Goal: Find specific page/section: Find specific page/section

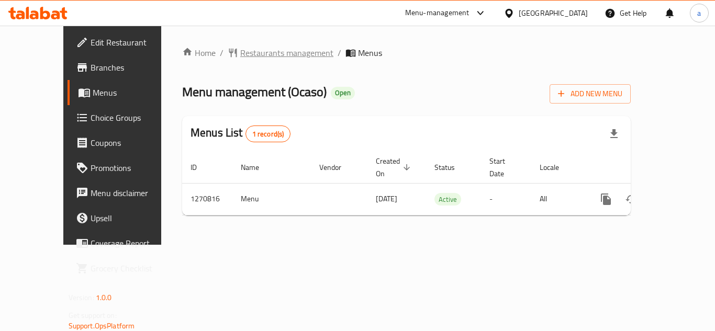
click at [240, 57] on span "Restaurants management" at bounding box center [286, 53] width 93 height 13
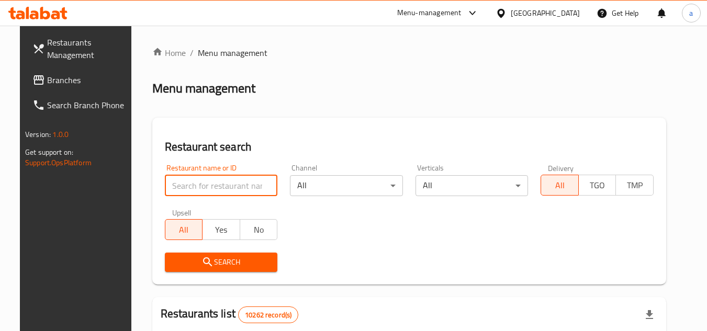
click at [226, 192] on input "search" at bounding box center [221, 185] width 113 height 21
paste input "689387"
type input "689387"
click button "Search" at bounding box center [221, 262] width 113 height 19
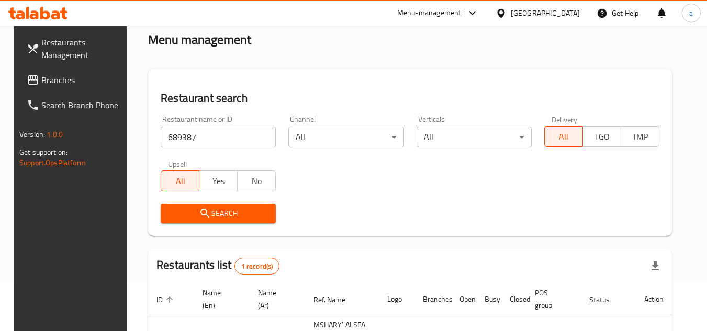
scroll to position [136, 0]
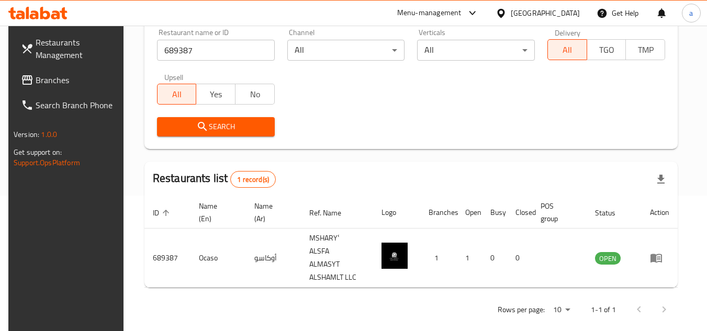
click at [73, 76] on span "Branches" at bounding box center [77, 80] width 83 height 13
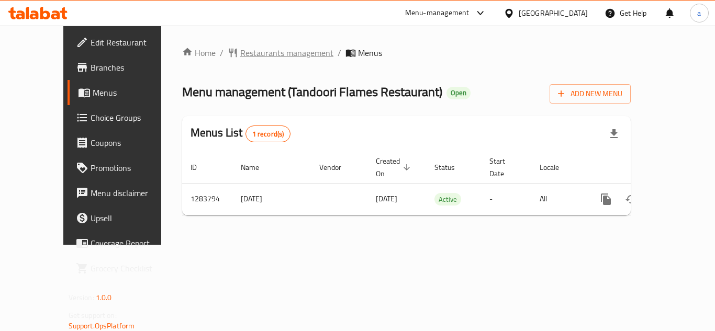
click at [253, 50] on span "Restaurants management" at bounding box center [286, 53] width 93 height 13
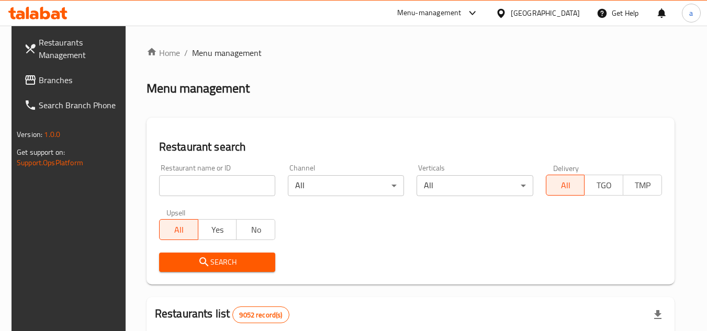
click at [242, 178] on input "search" at bounding box center [217, 185] width 116 height 21
paste input "695418"
type input "695418"
click button "Search" at bounding box center [217, 262] width 116 height 19
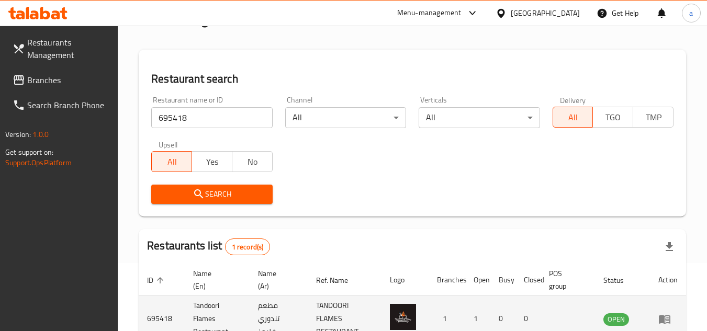
scroll to position [136, 0]
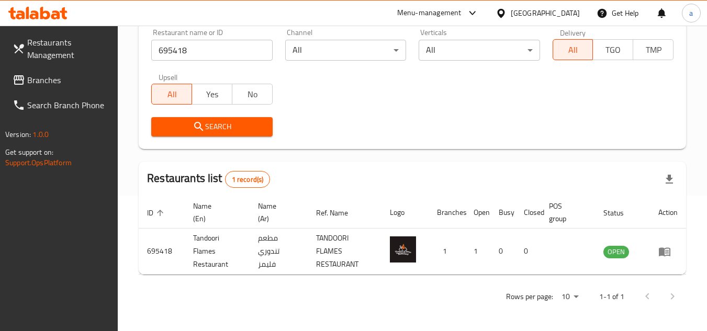
click at [67, 69] on link "Branches" at bounding box center [61, 80] width 114 height 25
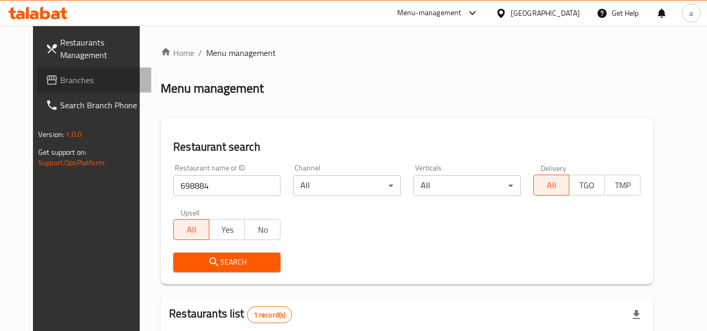
click at [64, 84] on span "Branches" at bounding box center [101, 80] width 83 height 13
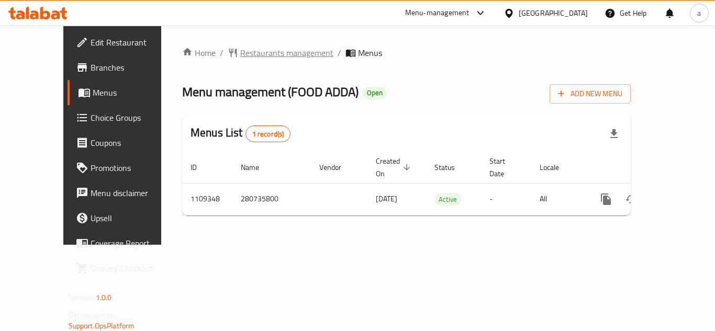
click at [240, 54] on span "Restaurants management" at bounding box center [286, 53] width 93 height 13
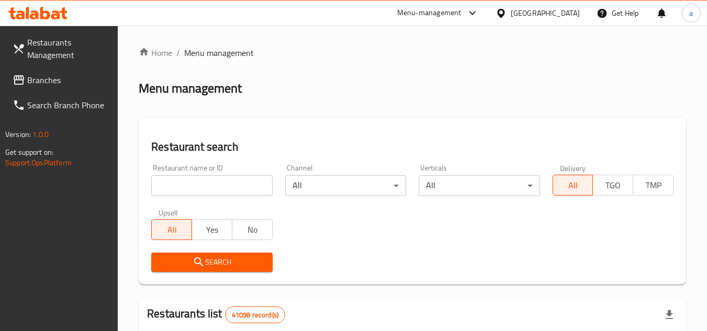
click at [229, 182] on input "search" at bounding box center [211, 185] width 121 height 21
paste input "665564"
type input "665564"
click button "Search" at bounding box center [211, 262] width 121 height 19
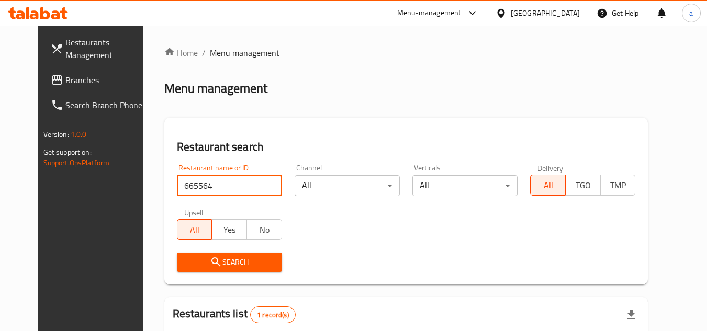
click at [65, 76] on span "Branches" at bounding box center [106, 80] width 83 height 13
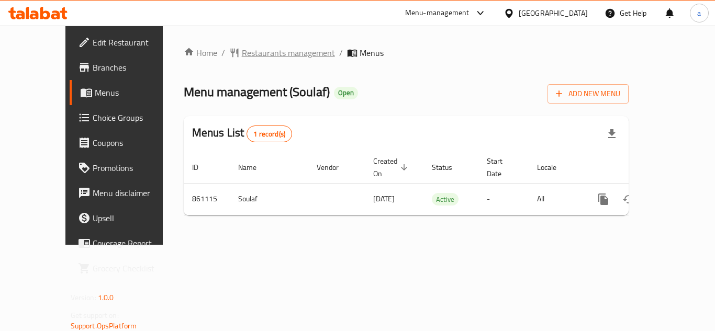
click at [242, 52] on span "Restaurants management" at bounding box center [288, 53] width 93 height 13
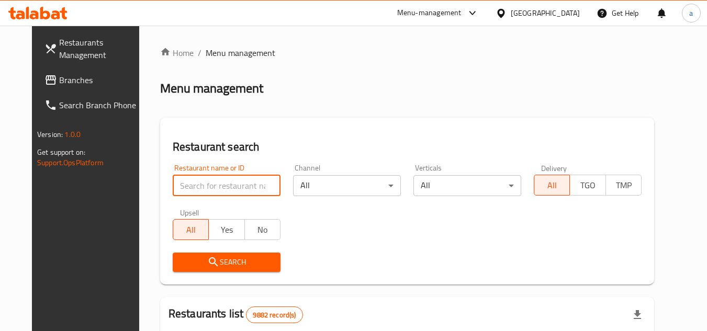
click at [205, 184] on input "search" at bounding box center [227, 185] width 108 height 21
paste input "656859"
type input "656859"
click button "Search" at bounding box center [227, 262] width 108 height 19
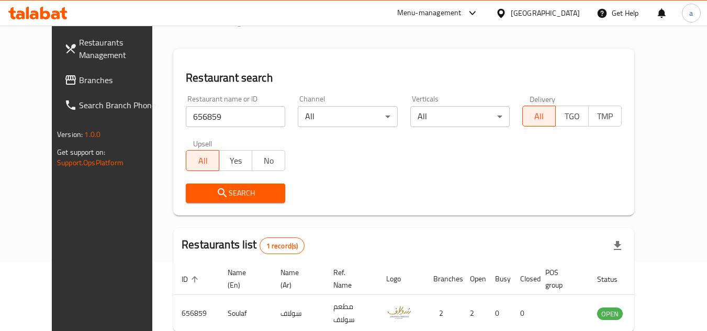
scroll to position [127, 0]
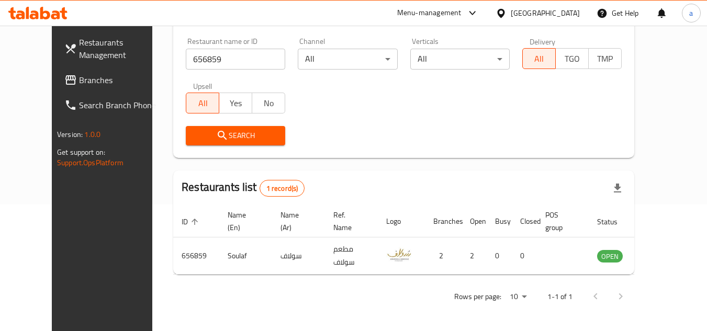
drag, startPoint x: 94, startPoint y: 83, endPoint x: 78, endPoint y: 83, distance: 16.2
click at [94, 83] on span "Branches" at bounding box center [120, 80] width 83 height 13
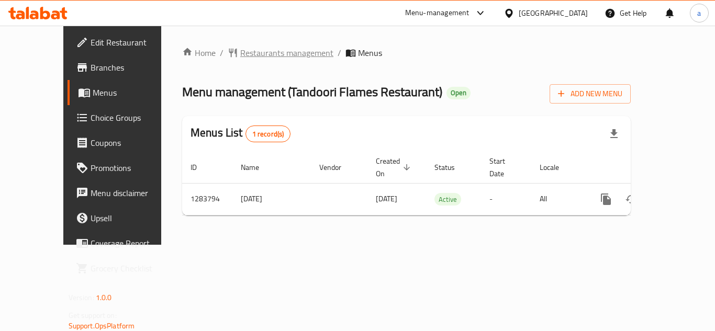
click at [240, 52] on span "Restaurants management" at bounding box center [286, 53] width 93 height 13
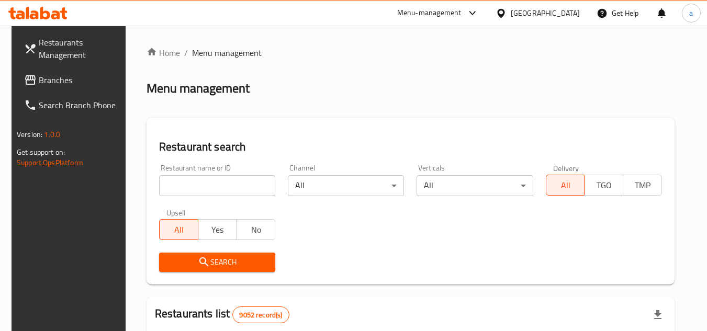
click at [231, 187] on input "search" at bounding box center [217, 185] width 116 height 21
paste input "695418"
type input "695418"
click button "Search" at bounding box center [217, 262] width 116 height 19
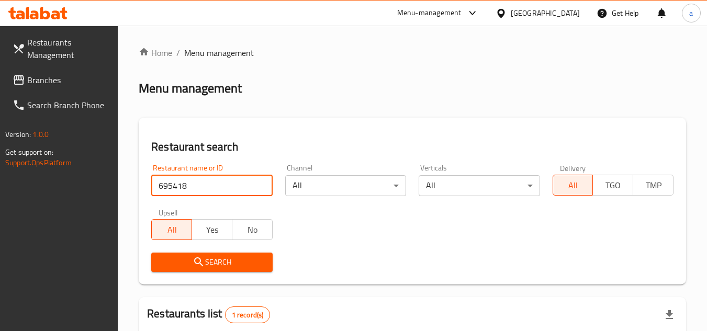
click at [55, 77] on span "Branches" at bounding box center [68, 80] width 83 height 13
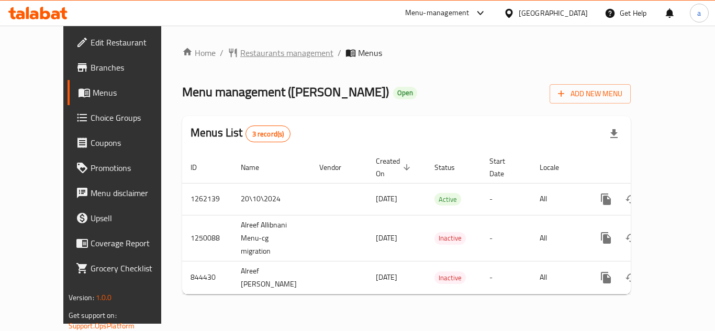
click at [240, 47] on span "Restaurants management" at bounding box center [286, 53] width 93 height 13
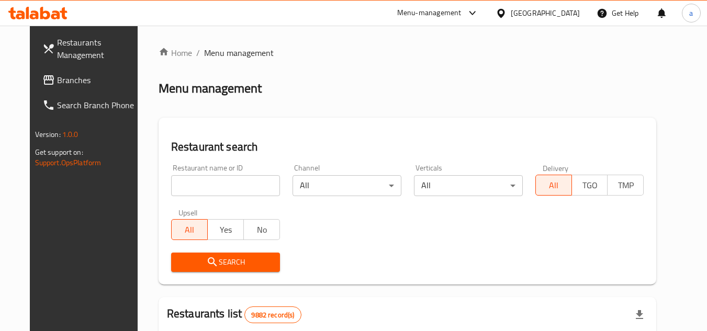
click at [176, 186] on input "search" at bounding box center [225, 185] width 109 height 21
paste input "656236"
type input "656236"
click button "Search" at bounding box center [225, 262] width 109 height 19
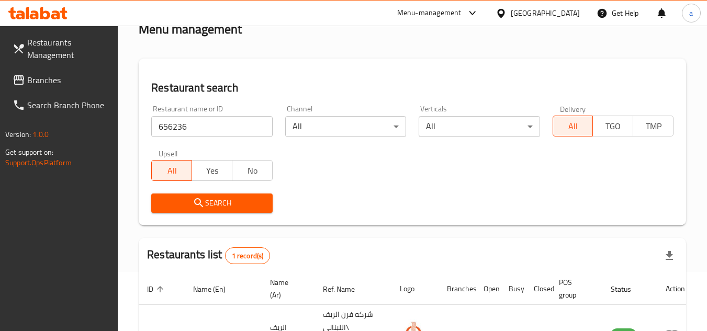
scroll to position [136, 0]
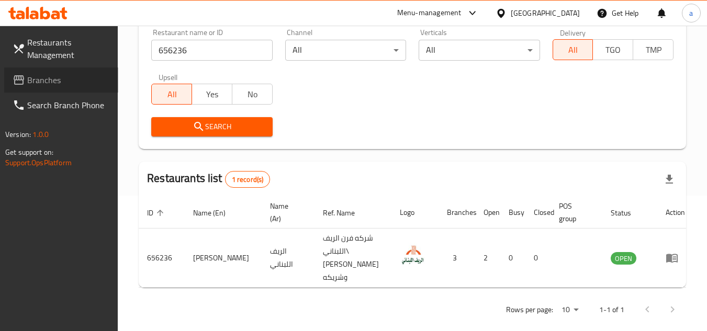
click at [62, 70] on link "Branches" at bounding box center [61, 80] width 114 height 25
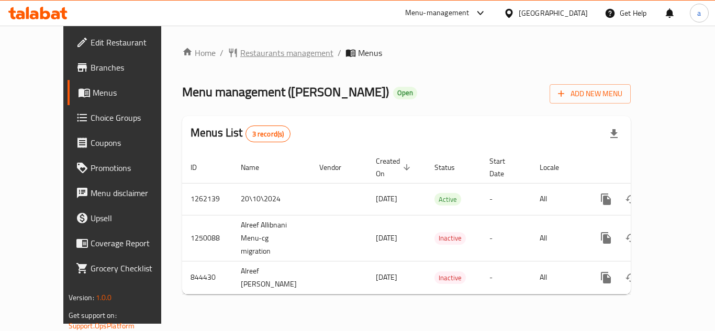
click at [240, 57] on span "Restaurants management" at bounding box center [286, 53] width 93 height 13
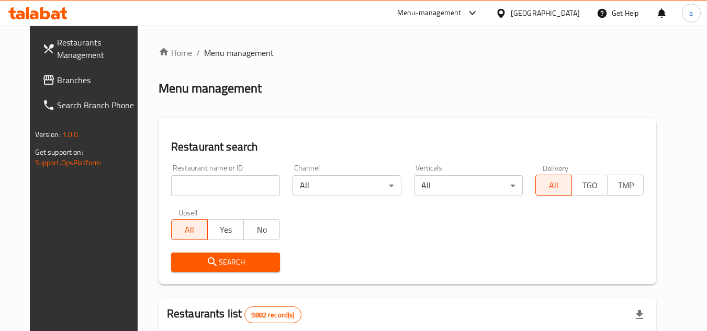
click at [180, 184] on input "search" at bounding box center [225, 185] width 109 height 21
paste input "656236"
type input "656236"
click button "Search" at bounding box center [225, 262] width 109 height 19
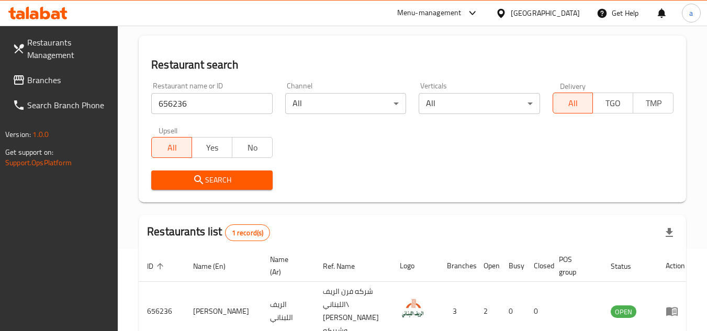
scroll to position [136, 0]
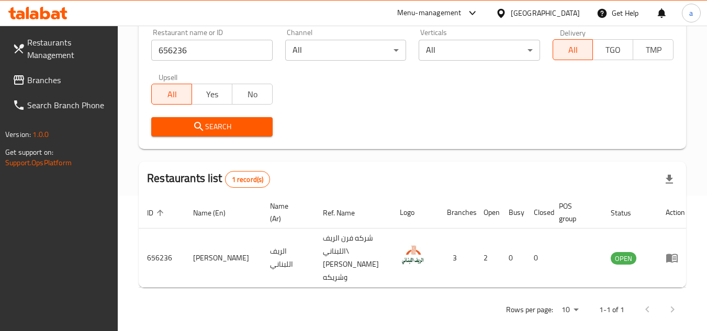
drag, startPoint x: 79, startPoint y: 81, endPoint x: 64, endPoint y: 90, distance: 17.1
click at [79, 81] on span "Branches" at bounding box center [68, 80] width 83 height 13
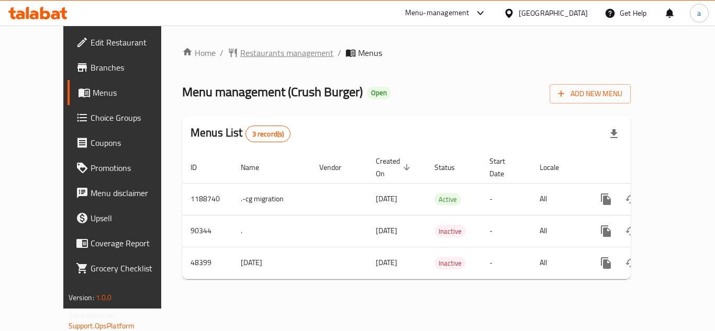
click at [259, 55] on span "Restaurants management" at bounding box center [286, 53] width 93 height 13
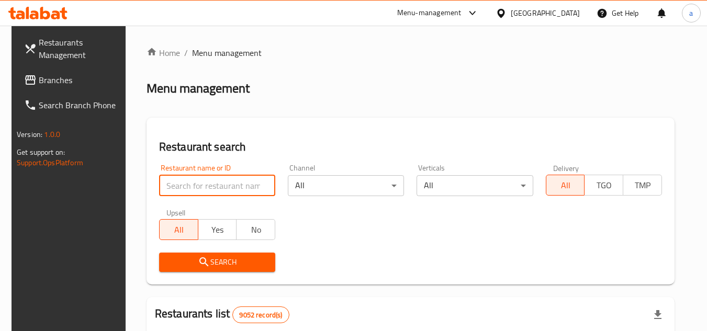
click at [202, 183] on input "search" at bounding box center [217, 185] width 116 height 21
click button "Search" at bounding box center [217, 262] width 116 height 19
click at [203, 186] on input "search" at bounding box center [217, 185] width 116 height 21
paste input "24423"
type input "24423"
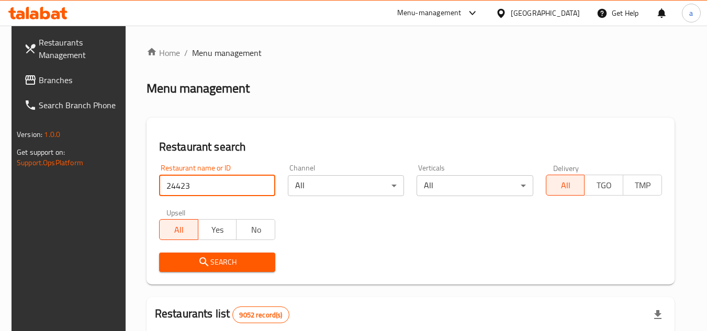
click button "Search" at bounding box center [217, 262] width 116 height 19
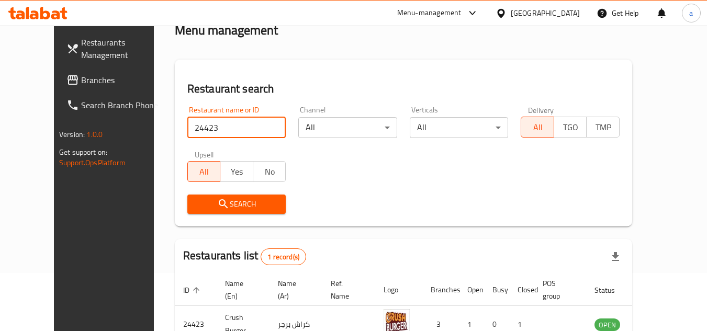
scroll to position [127, 0]
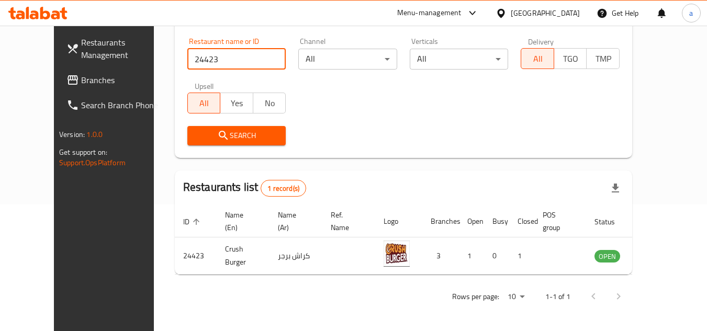
click at [81, 77] on span "Branches" at bounding box center [122, 80] width 83 height 13
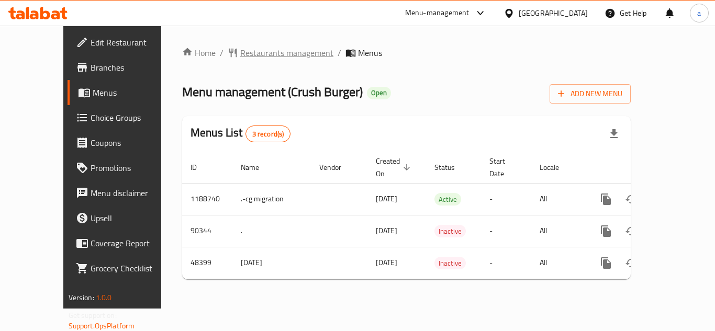
click at [268, 52] on span "Restaurants management" at bounding box center [286, 53] width 93 height 13
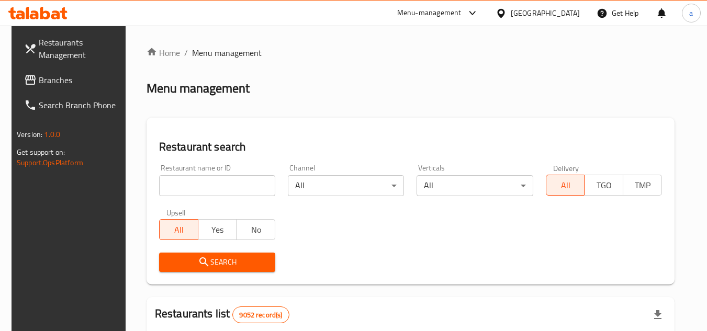
drag, startPoint x: 72, startPoint y: 78, endPoint x: 14, endPoint y: 85, distance: 58.6
click at [72, 79] on span "Branches" at bounding box center [80, 80] width 83 height 13
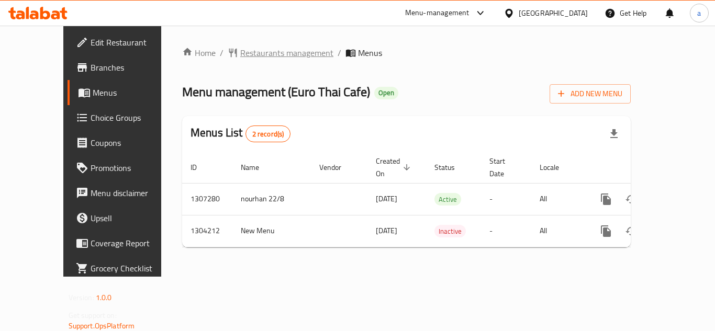
click at [240, 53] on span "Restaurants management" at bounding box center [286, 53] width 93 height 13
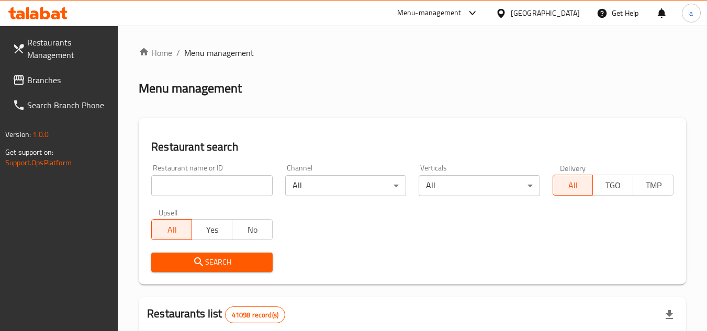
drag, startPoint x: 206, startPoint y: 188, endPoint x: 202, endPoint y: 180, distance: 9.6
click at [206, 188] on input "search" at bounding box center [211, 185] width 121 height 21
paste input "703056"
type input "703056"
click button "Search" at bounding box center [211, 262] width 121 height 19
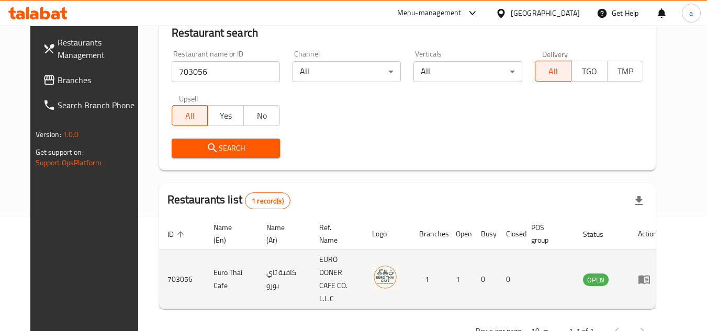
scroll to position [127, 0]
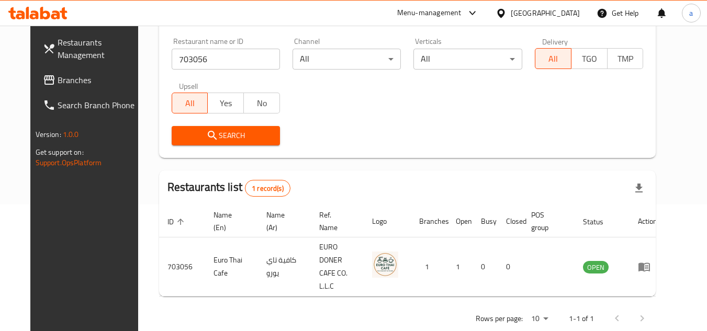
click at [58, 77] on span "Branches" at bounding box center [99, 80] width 83 height 13
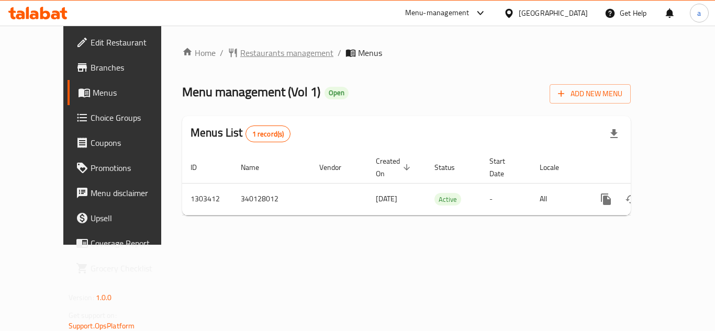
click at [240, 59] on span "Restaurants management" at bounding box center [286, 53] width 93 height 13
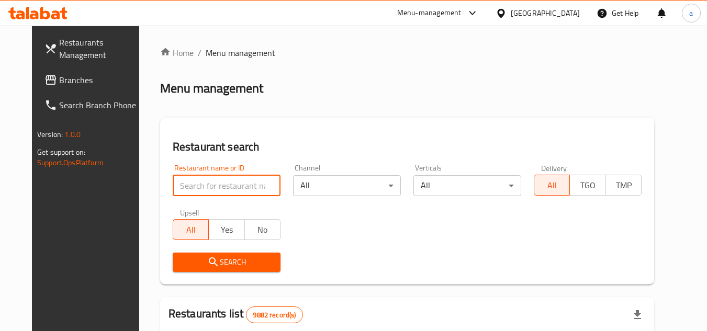
click at [178, 187] on input "search" at bounding box center [227, 185] width 108 height 21
paste input "702823"
type input "702823"
click button "Search" at bounding box center [227, 262] width 108 height 19
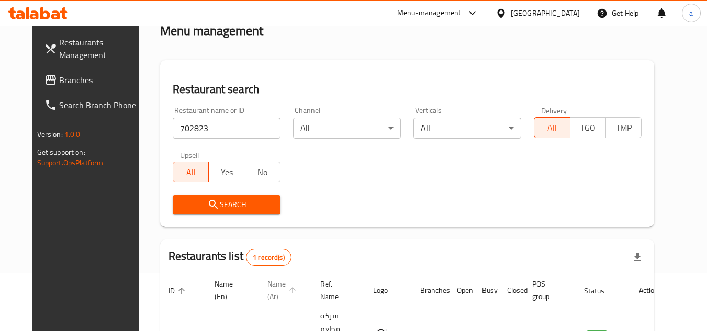
scroll to position [127, 0]
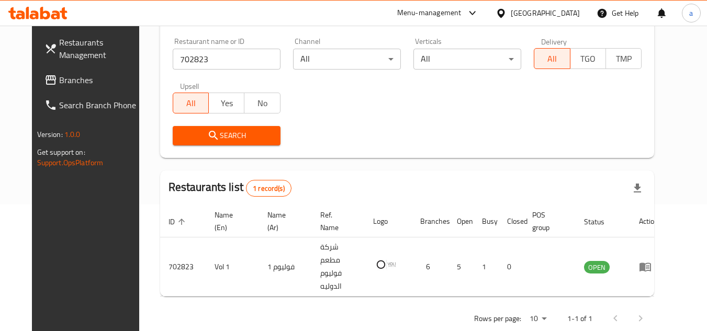
click at [59, 79] on span "Branches" at bounding box center [100, 80] width 83 height 13
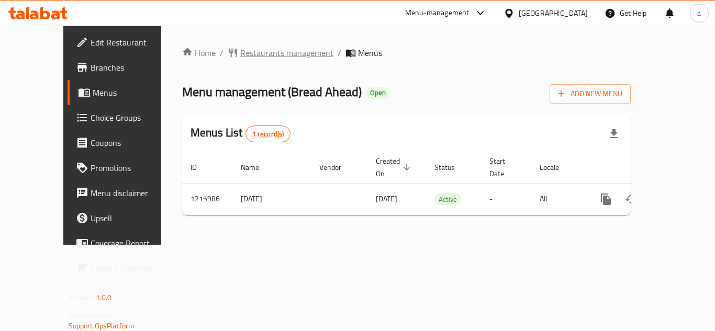
click at [252, 49] on span "Restaurants management" at bounding box center [286, 53] width 93 height 13
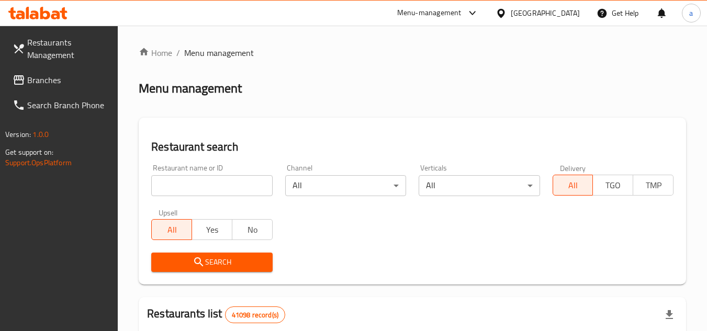
click at [169, 186] on input "search" at bounding box center [211, 185] width 121 height 21
paste input "672436"
type input "672436"
click button "Search" at bounding box center [211, 262] width 121 height 19
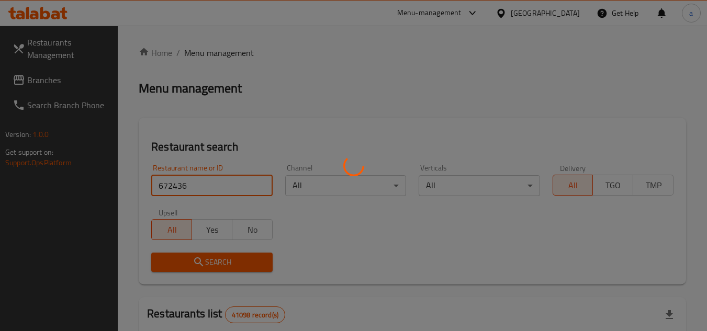
click button "Search" at bounding box center [211, 262] width 121 height 19
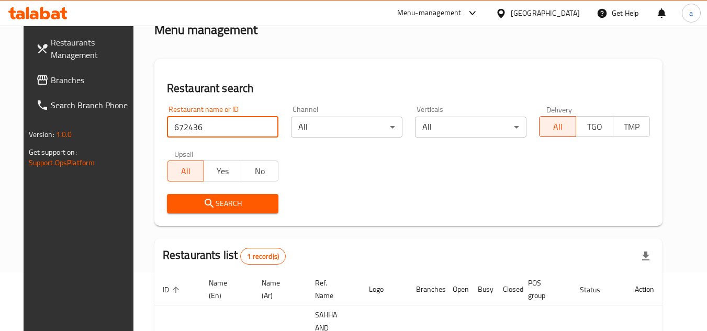
scroll to position [136, 0]
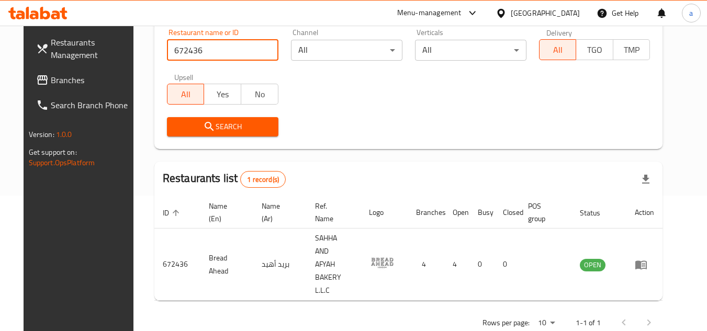
click at [58, 83] on span "Branches" at bounding box center [92, 80] width 83 height 13
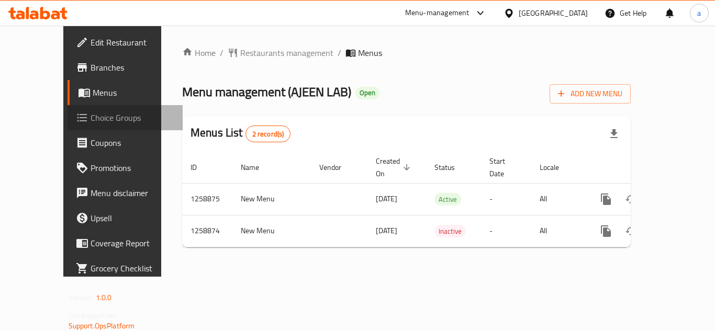
drag, startPoint x: 0, startPoint y: 0, endPoint x: 66, endPoint y: 113, distance: 131.2
click at [91, 113] on span "Choice Groups" at bounding box center [133, 117] width 84 height 13
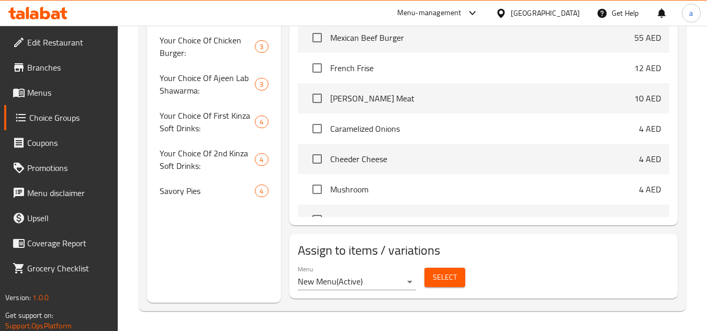
scroll to position [684, 0]
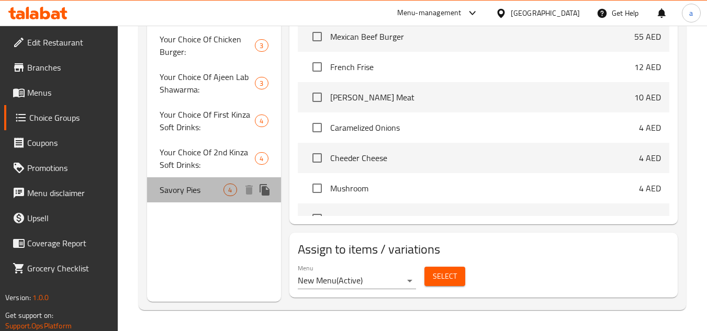
click at [186, 184] on span "Savory Pies" at bounding box center [192, 190] width 64 height 13
type input "Savory Pies"
type input "فطائر لذيذة"
type input "1"
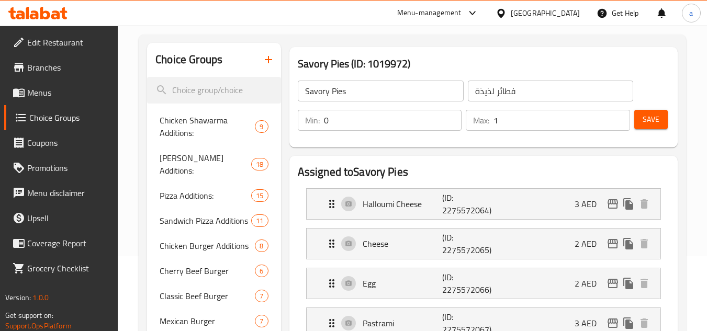
scroll to position [0, 0]
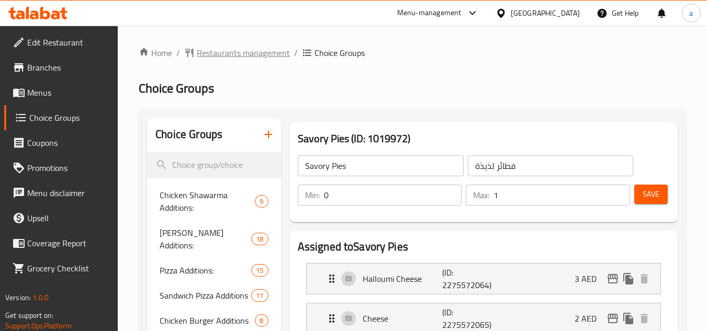
click at [227, 58] on span "Restaurants management" at bounding box center [243, 53] width 93 height 13
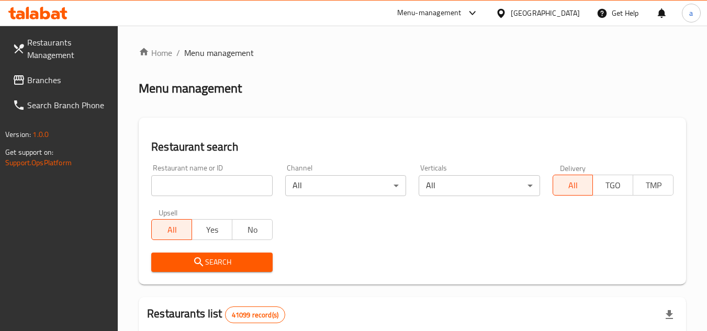
click at [69, 73] on link "Branches" at bounding box center [61, 80] width 114 height 25
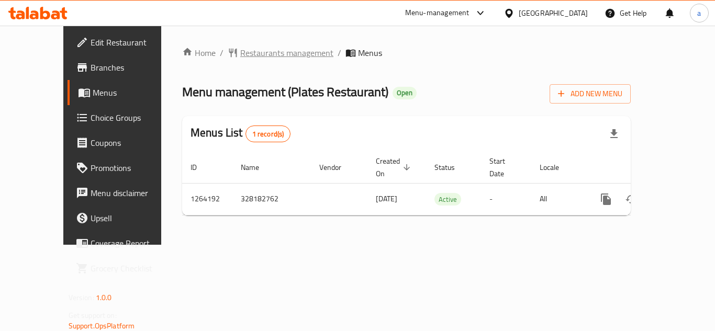
click at [240, 47] on span "Restaurants management" at bounding box center [286, 53] width 93 height 13
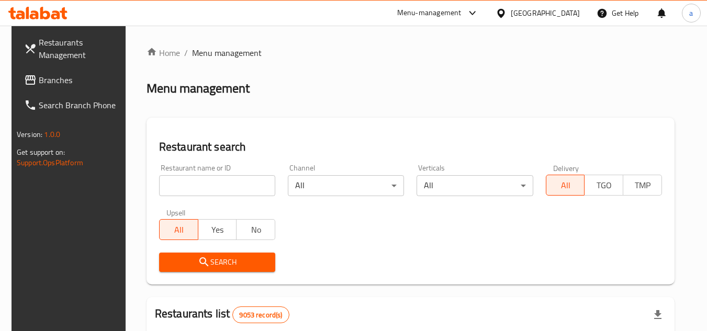
click at [163, 184] on input "search" at bounding box center [217, 185] width 116 height 21
paste input "686243"
type input "686243"
click button "Search" at bounding box center [217, 262] width 116 height 19
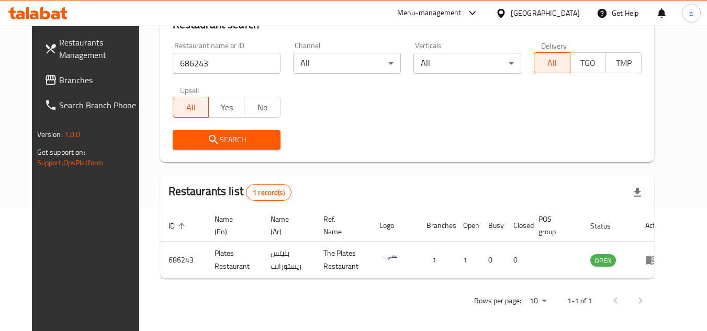
scroll to position [127, 0]
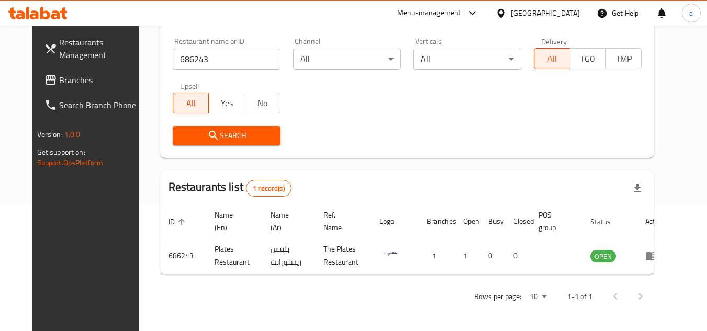
drag, startPoint x: 76, startPoint y: 85, endPoint x: 69, endPoint y: 85, distance: 7.9
click at [76, 85] on span "Branches" at bounding box center [100, 80] width 83 height 13
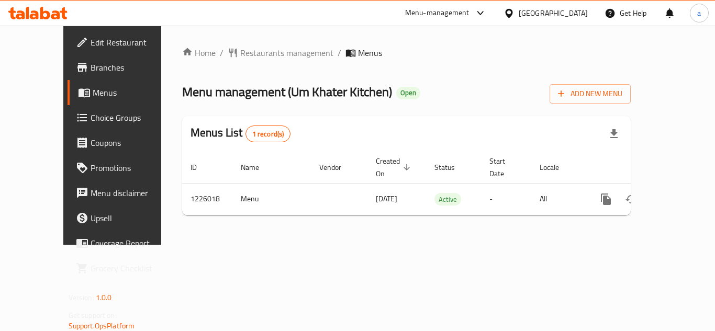
click at [219, 41] on div "Home / Restaurants management / Menus Menu management ( Um Khater Kitchen ) Ope…" at bounding box center [406, 135] width 490 height 219
click at [240, 54] on span "Restaurants management" at bounding box center [286, 53] width 93 height 13
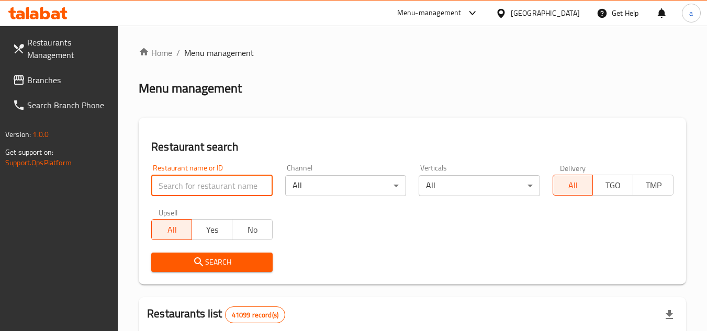
click at [215, 188] on input "search" at bounding box center [211, 185] width 121 height 21
paste input "675483"
type input "675483"
click button "Search" at bounding box center [211, 262] width 121 height 19
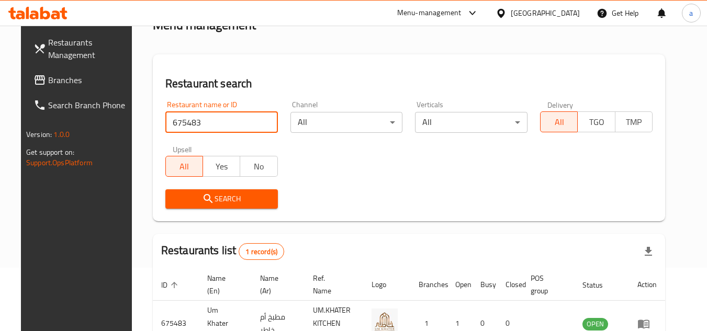
scroll to position [127, 0]
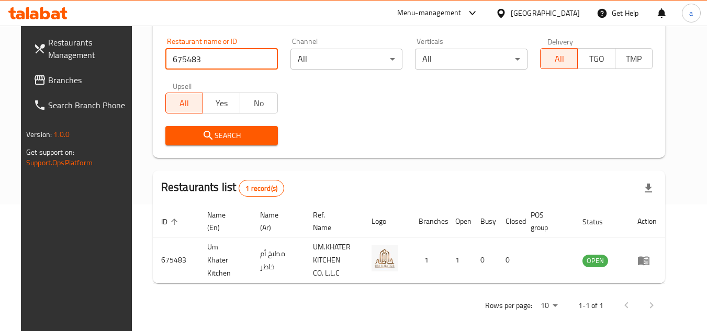
click at [58, 80] on span "Branches" at bounding box center [89, 80] width 83 height 13
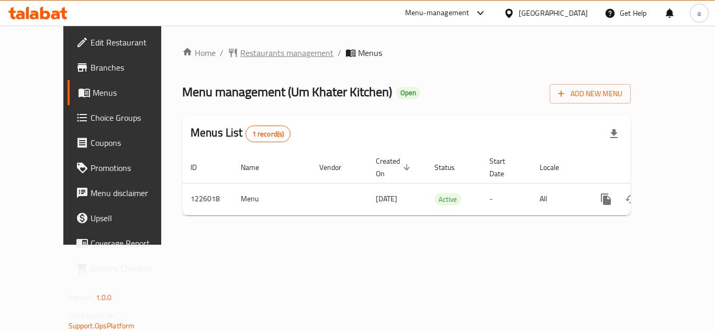
click at [240, 49] on span "Restaurants management" at bounding box center [286, 53] width 93 height 13
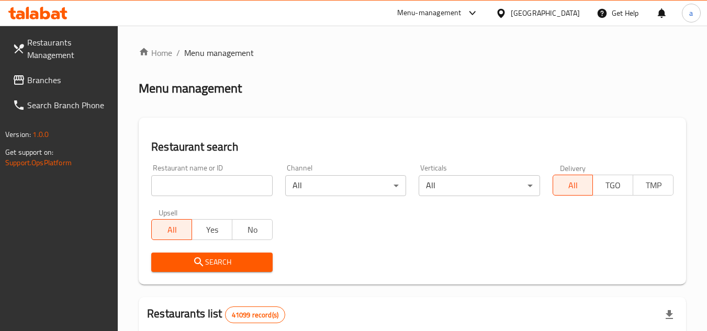
click at [179, 188] on input "search" at bounding box center [211, 185] width 121 height 21
paste input "675483"
type input "675483"
click button "Search" at bounding box center [211, 262] width 121 height 19
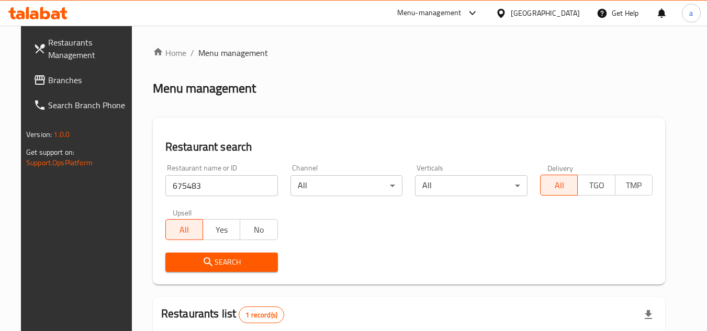
scroll to position [127, 0]
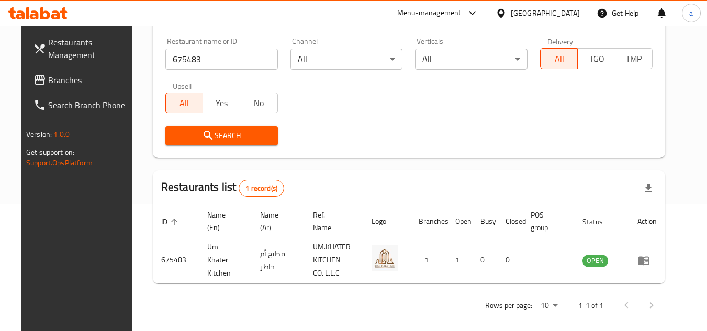
drag, startPoint x: 70, startPoint y: 87, endPoint x: 13, endPoint y: 124, distance: 68.1
click at [70, 87] on link "Branches" at bounding box center [82, 80] width 114 height 25
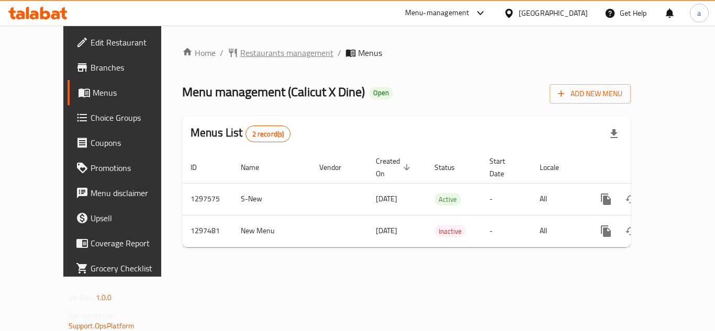
click at [240, 59] on span "Restaurants management" at bounding box center [286, 53] width 93 height 13
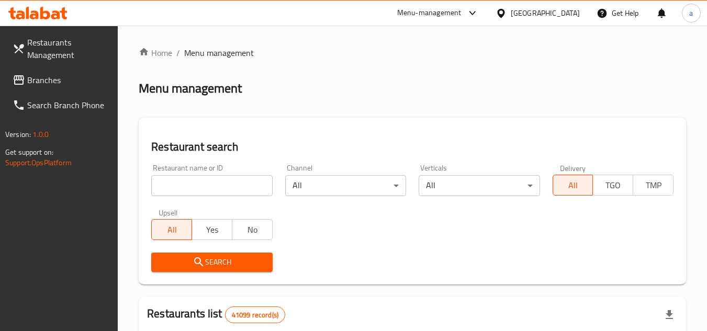
click at [216, 183] on input "search" at bounding box center [211, 185] width 121 height 21
paste input "699957"
type input "699957"
click button "Search" at bounding box center [211, 262] width 121 height 19
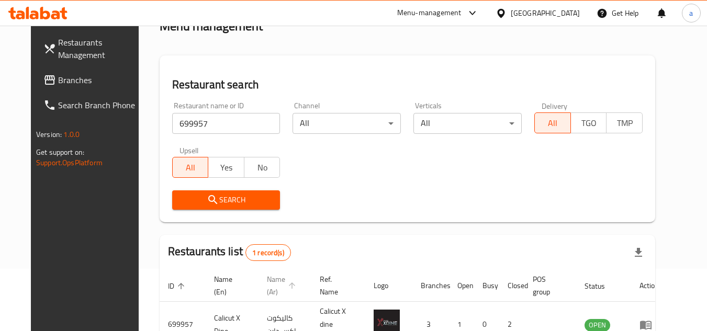
scroll to position [127, 0]
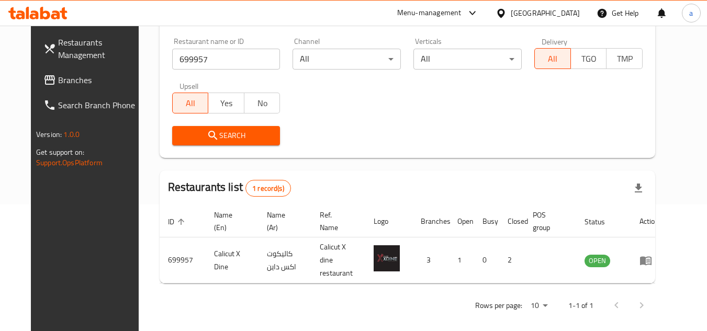
click at [58, 81] on span "Branches" at bounding box center [99, 80] width 83 height 13
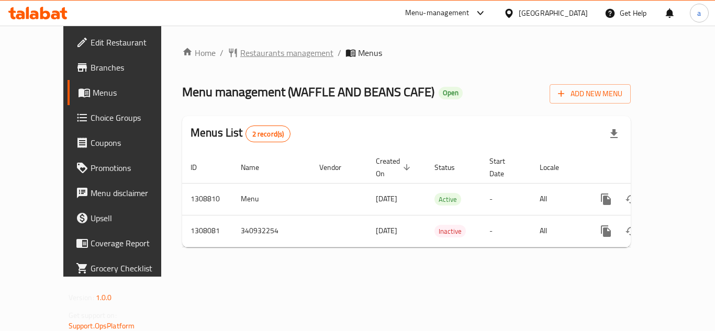
click at [244, 58] on span "Restaurants management" at bounding box center [286, 53] width 93 height 13
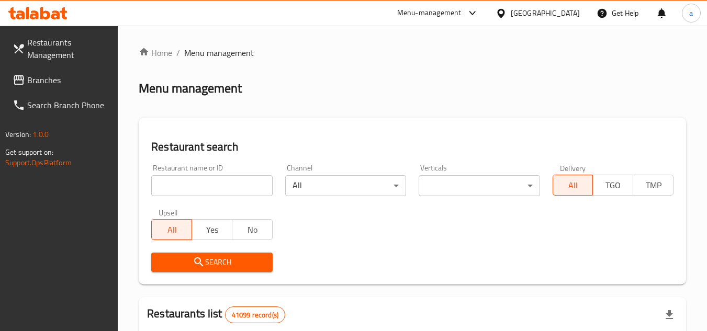
click at [198, 182] on input "search" at bounding box center [211, 185] width 121 height 21
paste input "704152"
type input "704152"
click button "Search" at bounding box center [211, 262] width 121 height 19
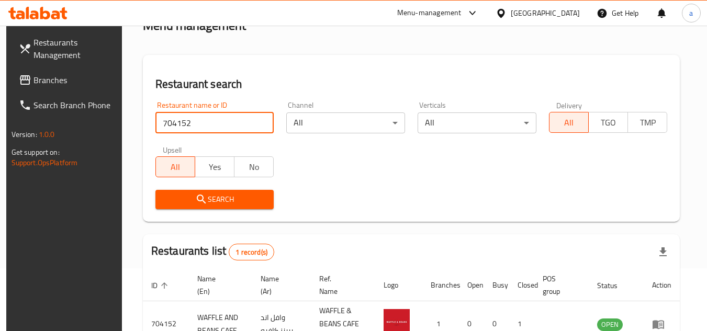
scroll to position [136, 0]
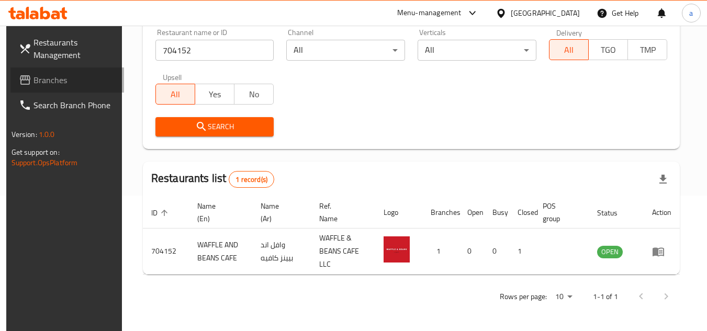
click at [34, 76] on span "Branches" at bounding box center [75, 80] width 83 height 13
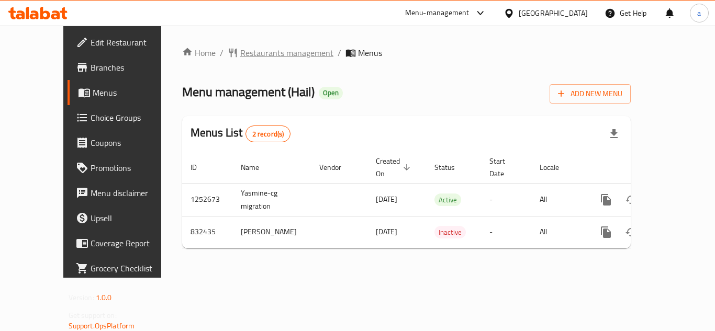
click at [240, 57] on span "Restaurants management" at bounding box center [286, 53] width 93 height 13
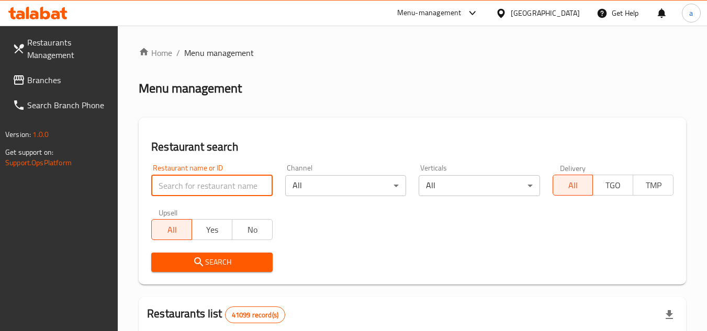
click at [196, 195] on input "search" at bounding box center [211, 185] width 121 height 21
paste input "655741"
type input "655741"
click button "Search" at bounding box center [211, 262] width 121 height 19
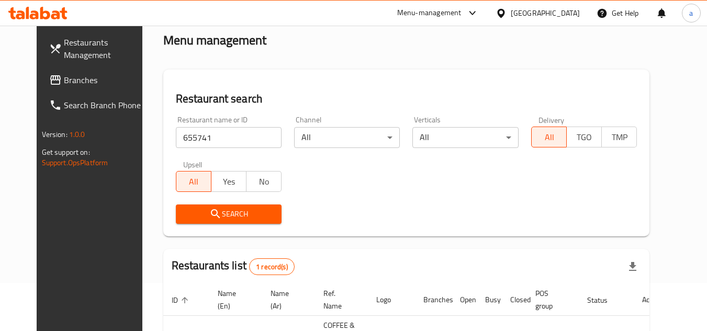
scroll to position [127, 0]
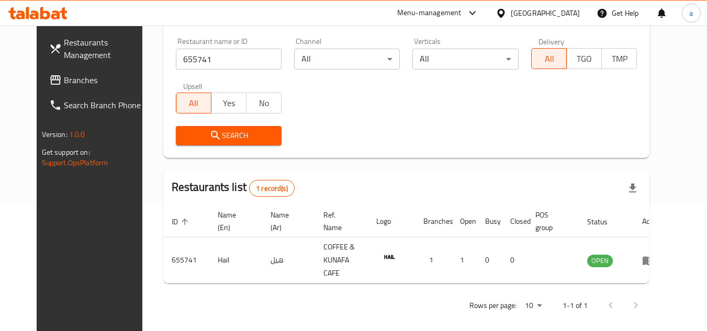
drag, startPoint x: 51, startPoint y: 77, endPoint x: 17, endPoint y: 90, distance: 35.6
click at [64, 77] on span "Branches" at bounding box center [105, 80] width 83 height 13
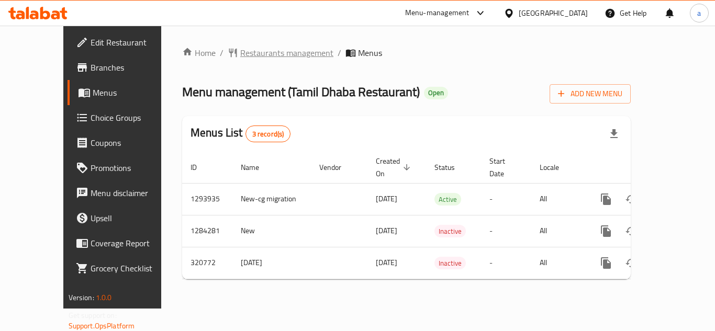
click at [254, 50] on span "Restaurants management" at bounding box center [286, 53] width 93 height 13
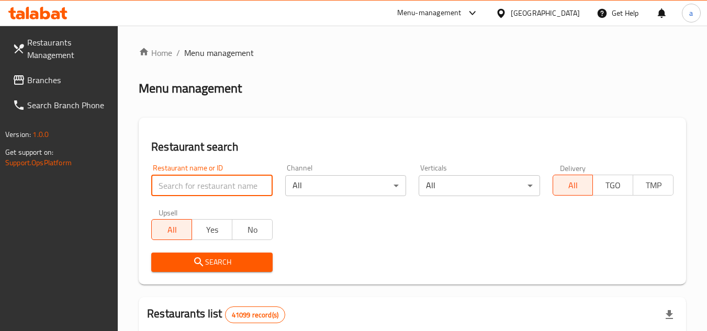
click at [210, 184] on input "search" at bounding box center [211, 185] width 121 height 21
paste input "629347"
type input "629347"
click button "Search" at bounding box center [211, 262] width 121 height 19
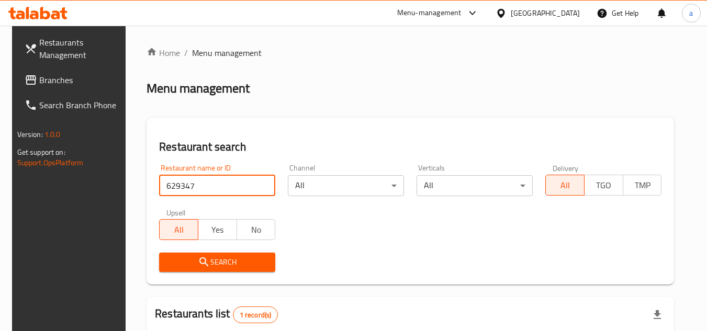
click at [75, 82] on span "Branches" at bounding box center [80, 80] width 83 height 13
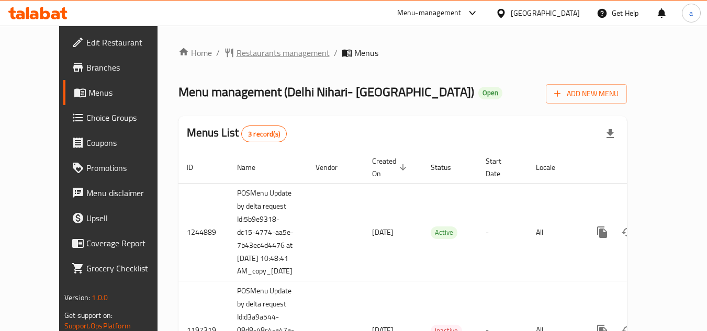
click at [238, 56] on span "Restaurants management" at bounding box center [283, 53] width 93 height 13
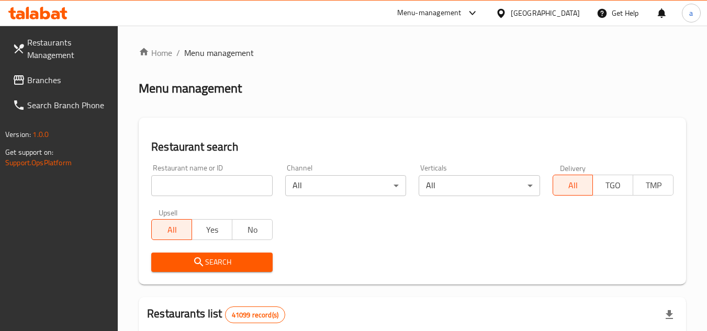
click at [203, 178] on input "search" at bounding box center [211, 185] width 121 height 21
paste input "12525"
type input "12525"
click button "Search" at bounding box center [211, 262] width 121 height 19
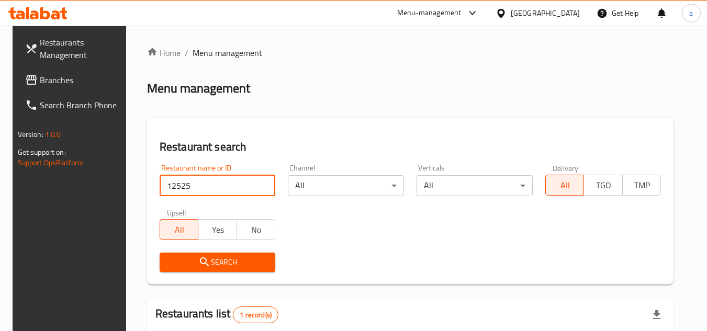
click at [71, 80] on span "Branches" at bounding box center [81, 80] width 83 height 13
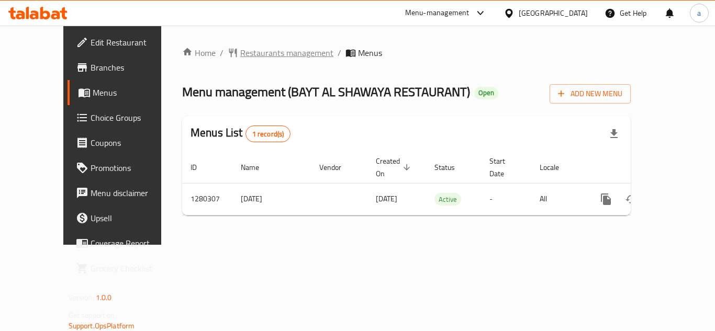
click at [240, 54] on span "Restaurants management" at bounding box center [286, 53] width 93 height 13
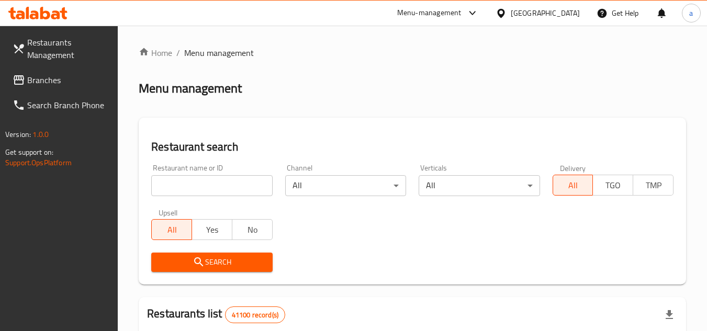
click at [196, 187] on input "search" at bounding box center [211, 185] width 121 height 21
paste input "693730"
type input "693730"
click button "Search" at bounding box center [211, 262] width 121 height 19
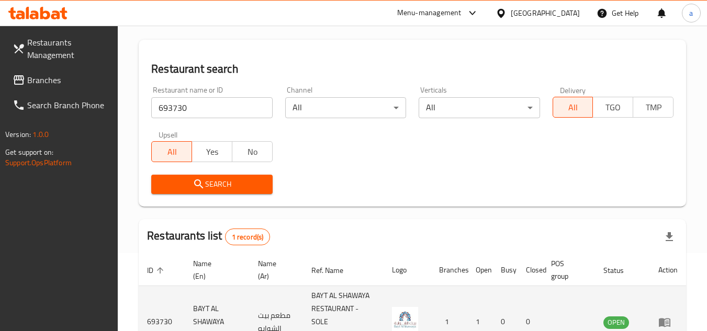
scroll to position [149, 0]
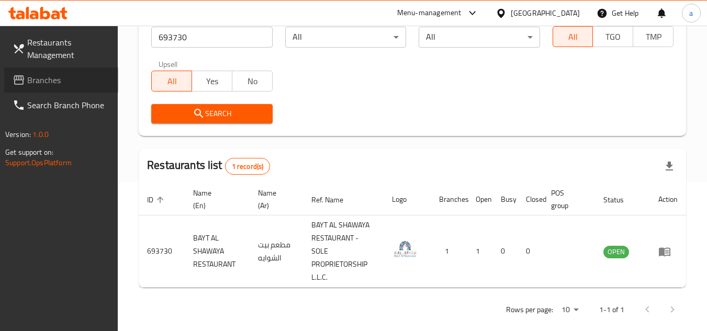
drag, startPoint x: 95, startPoint y: 83, endPoint x: 6, endPoint y: 114, distance: 94.5
click at [95, 83] on span "Branches" at bounding box center [68, 80] width 83 height 13
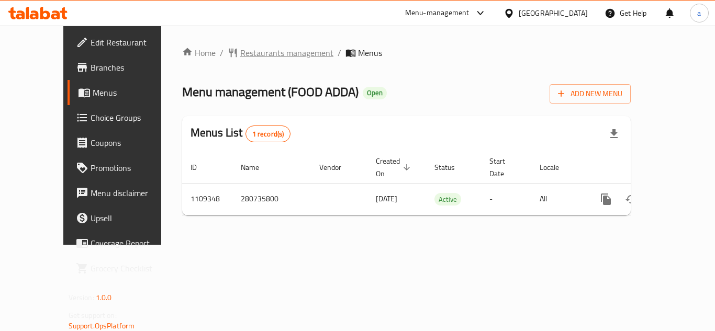
click at [240, 52] on span "Restaurants management" at bounding box center [286, 53] width 93 height 13
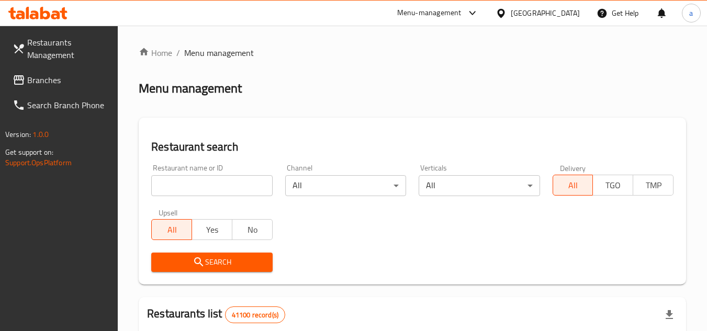
click at [218, 189] on input "search" at bounding box center [211, 185] width 121 height 21
paste input "665564"
type input "665564"
click button "Search" at bounding box center [211, 262] width 121 height 19
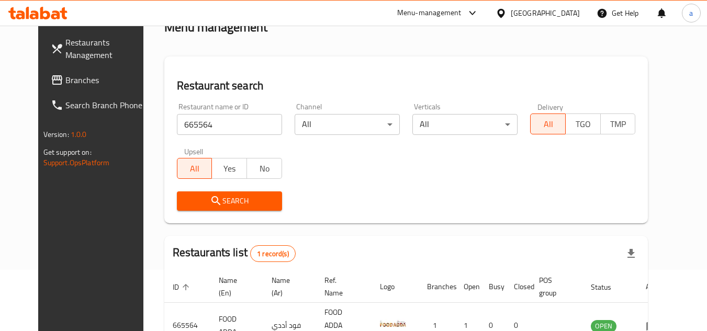
scroll to position [127, 0]
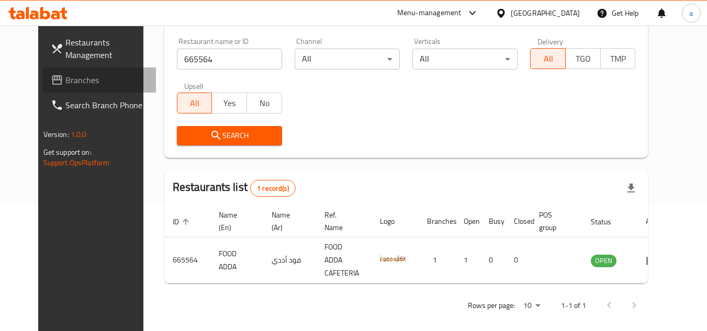
click at [84, 77] on span "Branches" at bounding box center [106, 80] width 83 height 13
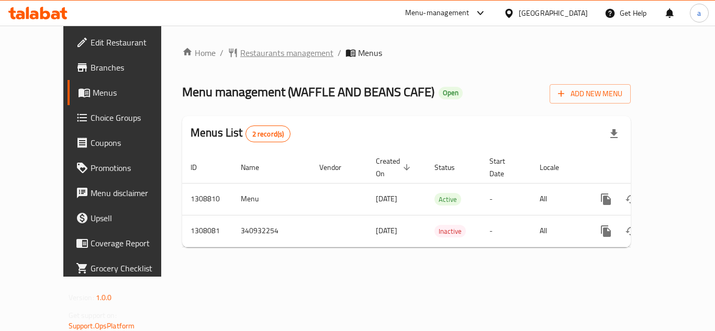
click at [240, 52] on span "Restaurants management" at bounding box center [286, 53] width 93 height 13
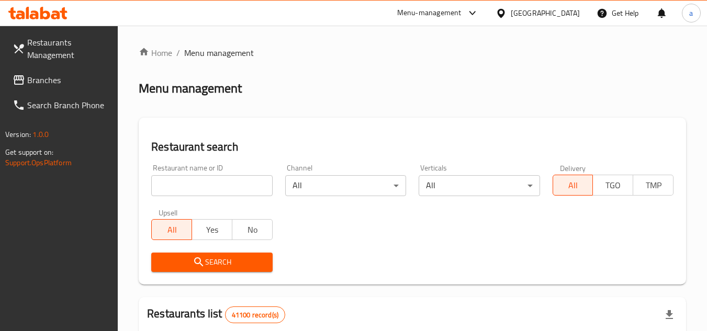
click at [187, 189] on input "search" at bounding box center [211, 185] width 121 height 21
paste input "704152"
type input "704152"
click button "Search" at bounding box center [211, 262] width 121 height 19
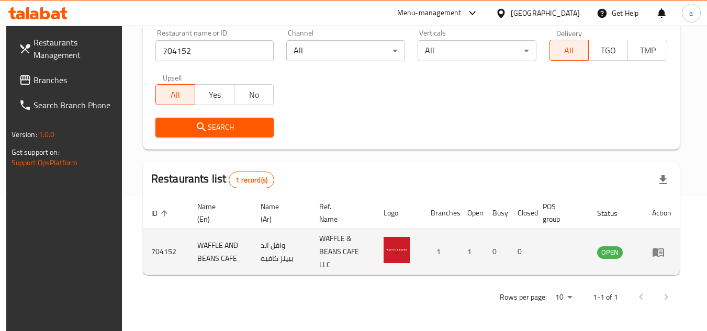
scroll to position [136, 0]
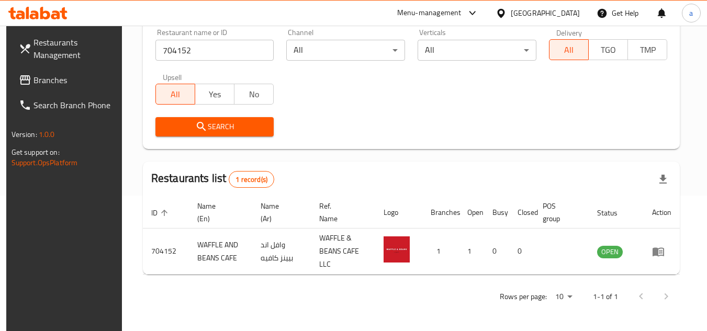
click at [69, 69] on link "Branches" at bounding box center [67, 80] width 114 height 25
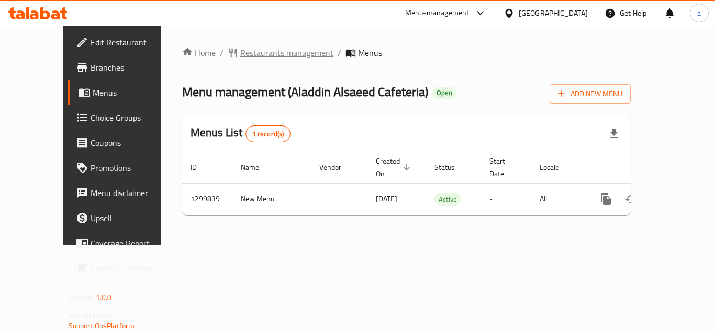
click at [258, 50] on span "Restaurants management" at bounding box center [286, 53] width 93 height 13
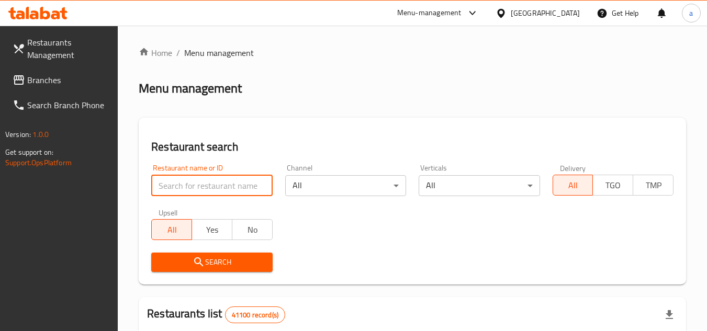
click at [175, 181] on input "search" at bounding box center [211, 185] width 121 height 21
paste input "701512"
type input "701512"
click button "Search" at bounding box center [211, 262] width 121 height 19
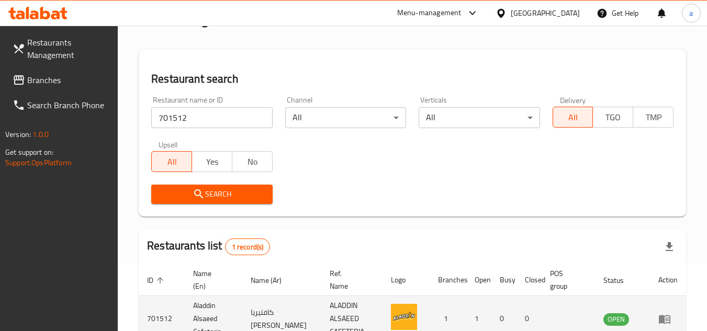
scroll to position [136, 0]
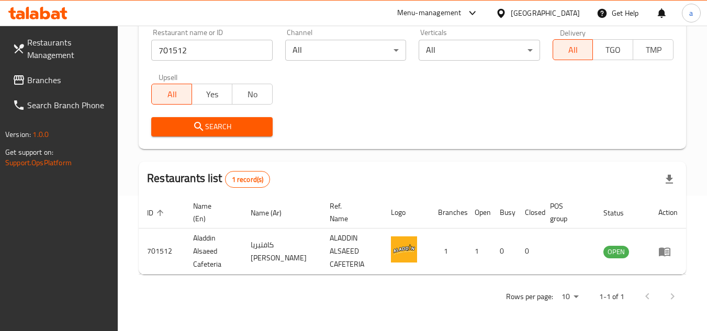
click at [52, 90] on link "Branches" at bounding box center [61, 80] width 114 height 25
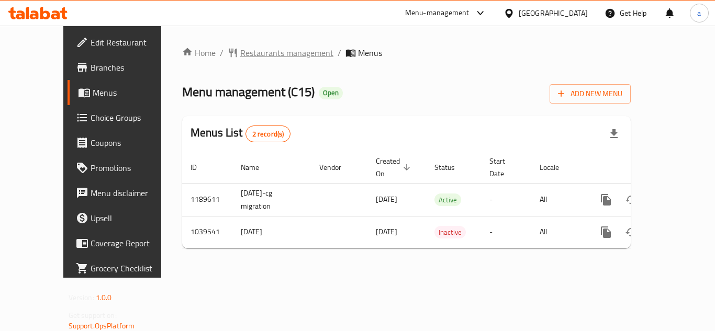
click at [240, 57] on span "Restaurants management" at bounding box center [286, 53] width 93 height 13
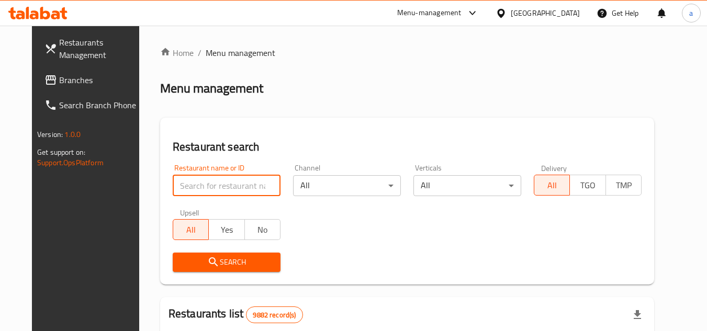
click at [240, 179] on input "search" at bounding box center [227, 185] width 108 height 21
paste input "661952"
type input "661952"
click button "Search" at bounding box center [227, 262] width 108 height 19
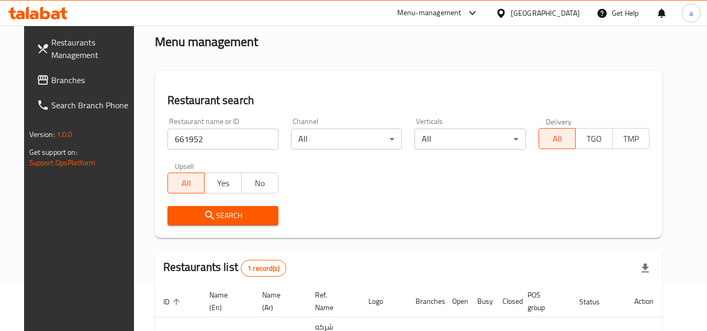
scroll to position [127, 0]
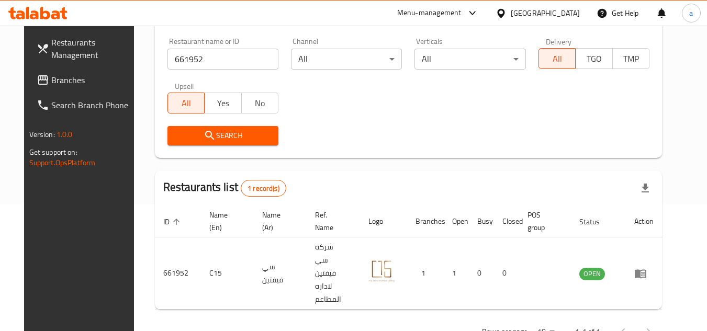
click at [33, 72] on link "Branches" at bounding box center [85, 80] width 114 height 25
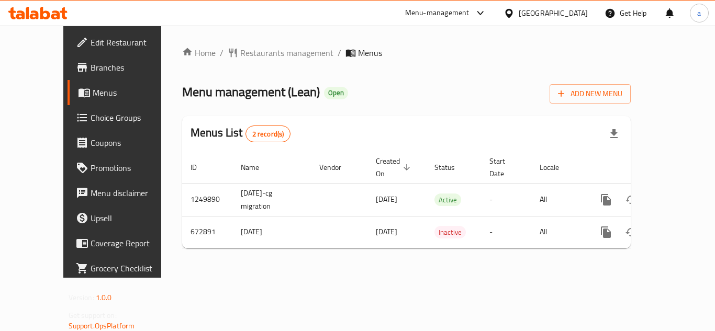
click at [222, 63] on div "Home / Restaurants management / Menus Menu management ( Lean ) Open Add New Men…" at bounding box center [406, 152] width 449 height 210
click at [240, 54] on span "Restaurants management" at bounding box center [286, 53] width 93 height 13
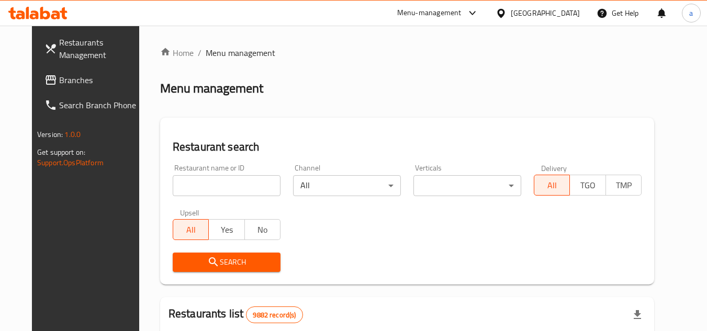
click at [222, 185] on input "search" at bounding box center [227, 185] width 108 height 21
paste input "642305"
type input "642305"
click button "Search" at bounding box center [227, 262] width 108 height 19
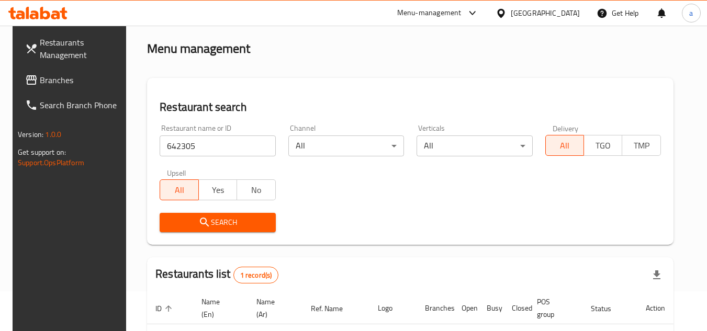
scroll to position [136, 0]
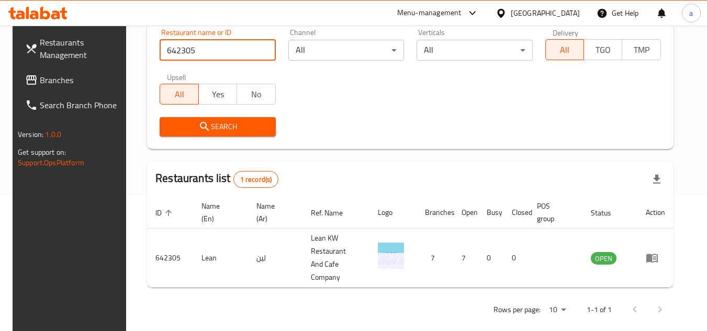
drag, startPoint x: 77, startPoint y: 83, endPoint x: 72, endPoint y: 82, distance: 5.8
click at [77, 83] on span "Branches" at bounding box center [81, 80] width 83 height 13
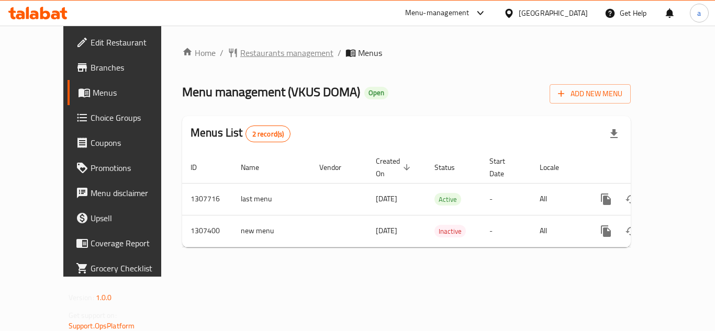
click at [252, 58] on span "Restaurants management" at bounding box center [286, 53] width 93 height 13
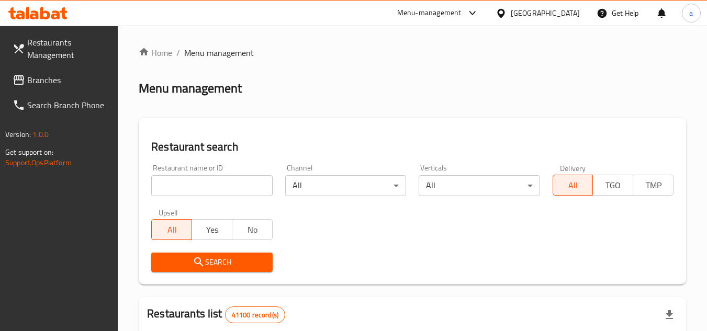
click at [163, 185] on input "search" at bounding box center [211, 185] width 121 height 21
paste input "703643"
type input "703643"
click button "Search" at bounding box center [211, 262] width 121 height 19
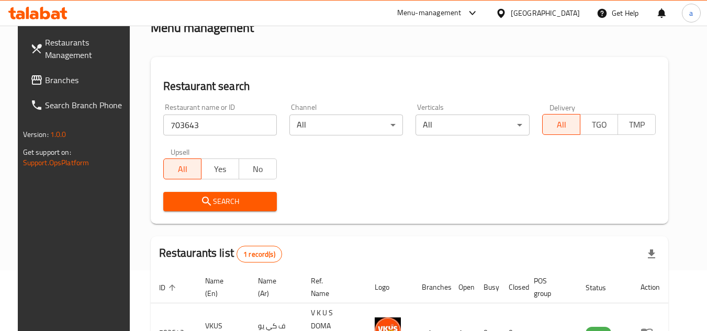
scroll to position [127, 0]
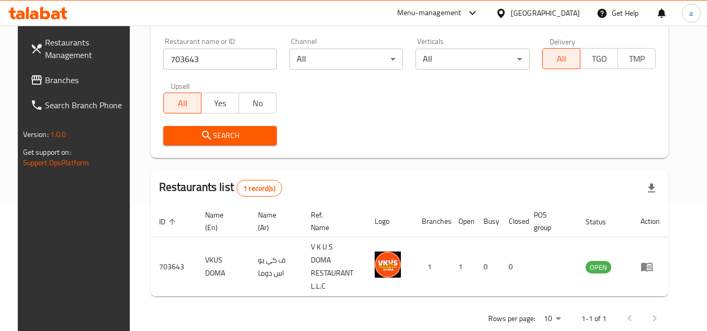
click at [45, 80] on span "Branches" at bounding box center [86, 80] width 83 height 13
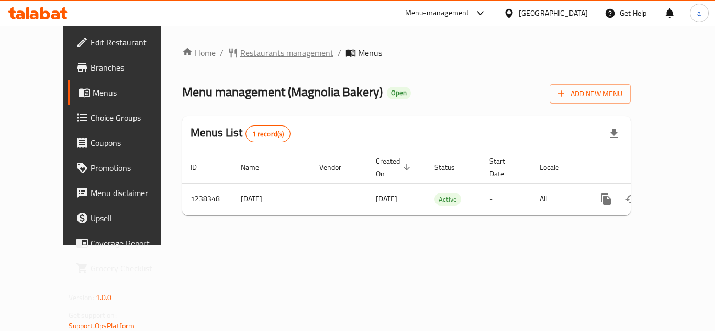
click at [246, 54] on span "Restaurants management" at bounding box center [286, 53] width 93 height 13
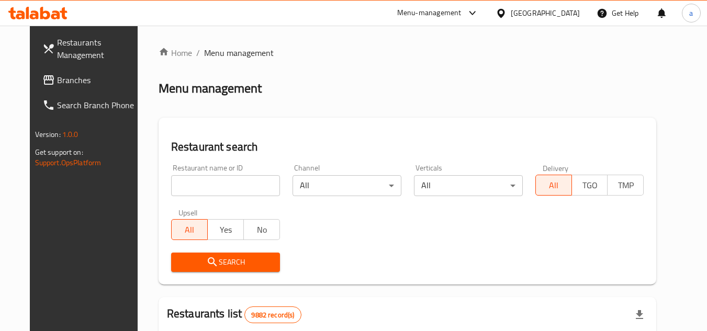
click at [189, 192] on input "search" at bounding box center [225, 185] width 109 height 21
paste input "679672"
type input "679672"
click button "Search" at bounding box center [225, 262] width 109 height 19
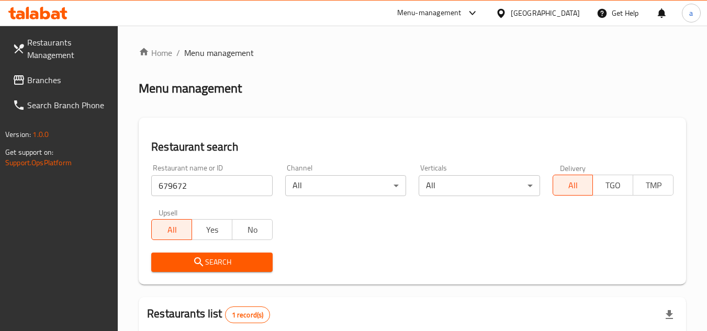
scroll to position [136, 0]
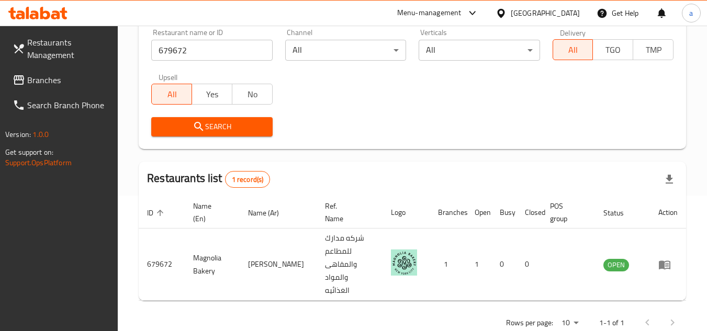
drag, startPoint x: 99, startPoint y: 82, endPoint x: 25, endPoint y: 95, distance: 74.9
click at [99, 82] on span "Branches" at bounding box center [68, 80] width 83 height 13
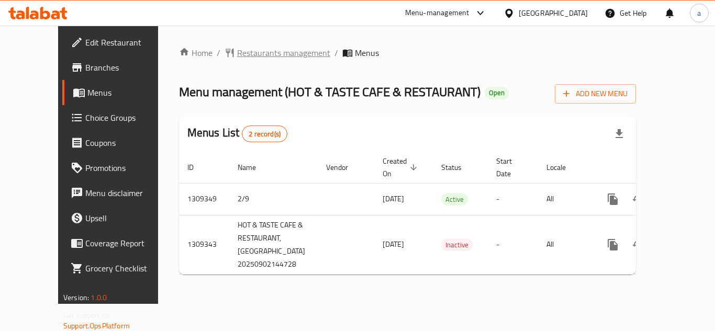
click at [237, 51] on span "Restaurants management" at bounding box center [283, 53] width 93 height 13
click at [238, 52] on span "Restaurants management" at bounding box center [283, 53] width 93 height 13
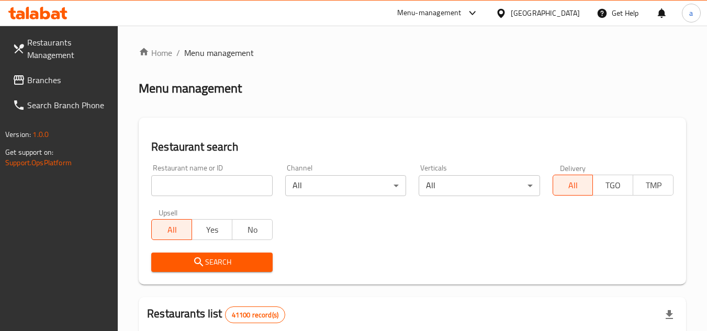
click at [230, 190] on input "search" at bounding box center [211, 185] width 121 height 21
paste input "705223"
type input "705223"
click button "Search" at bounding box center [211, 262] width 121 height 19
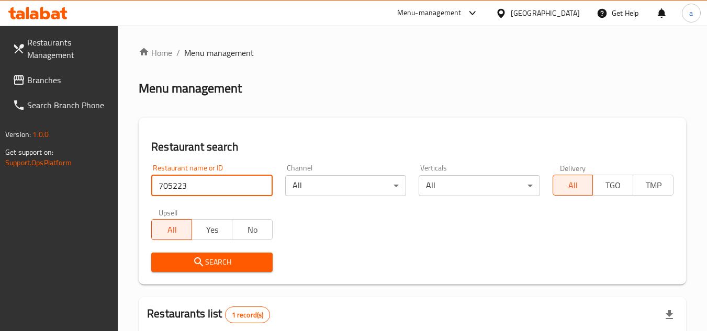
scroll to position [136, 0]
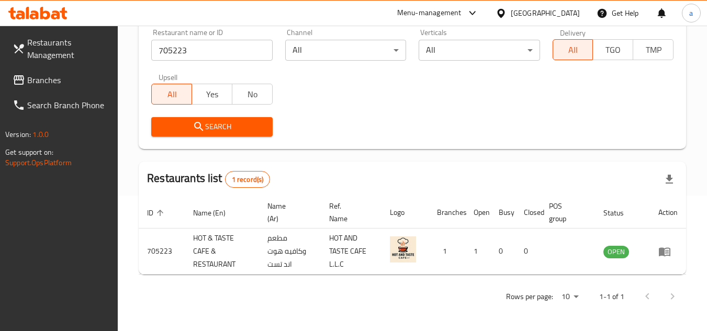
click at [59, 71] on link "Branches" at bounding box center [61, 80] width 114 height 25
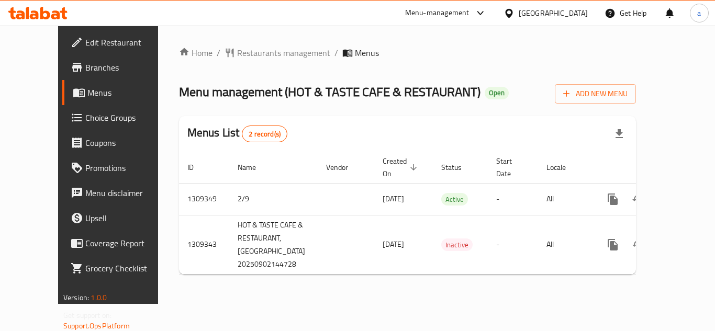
click at [237, 62] on div "Home / Restaurants management / Menus Menu management ( HOT & TASTE CAFE & REST…" at bounding box center [407, 165] width 457 height 237
click at [237, 55] on span "Restaurants management" at bounding box center [283, 53] width 93 height 13
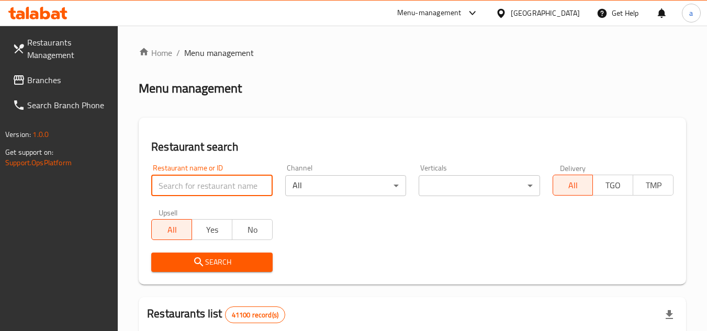
click at [228, 182] on input "search" at bounding box center [211, 185] width 121 height 21
paste input "705223"
type input "705223"
click button "Search" at bounding box center [211, 262] width 121 height 19
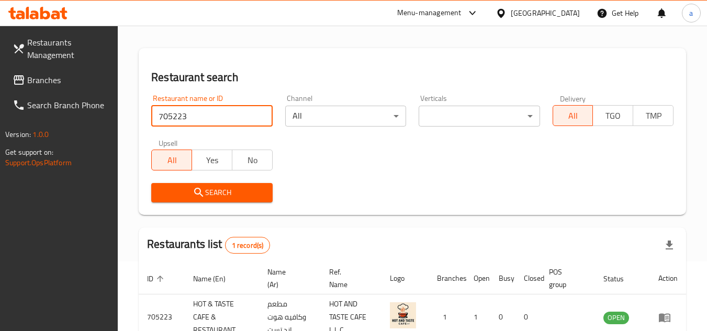
scroll to position [136, 0]
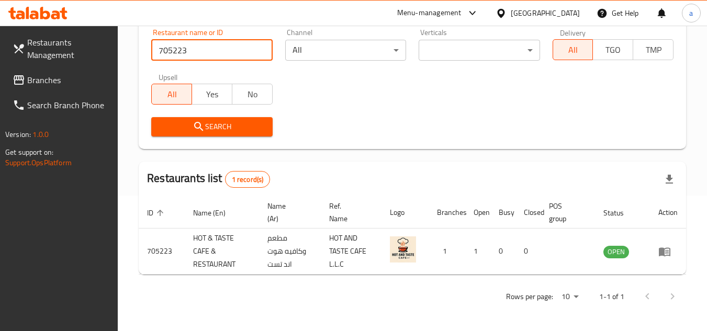
click at [72, 89] on link "Branches" at bounding box center [61, 80] width 114 height 25
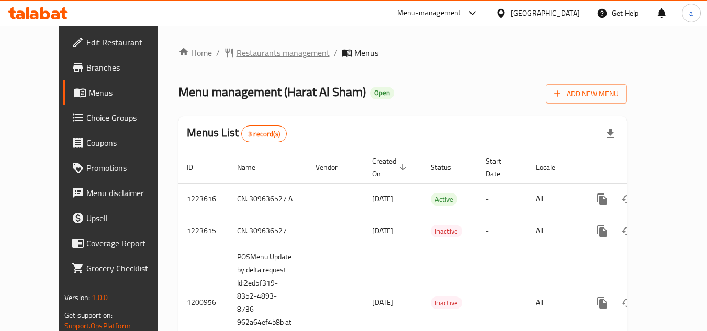
click at [242, 53] on span "Restaurants management" at bounding box center [283, 53] width 93 height 13
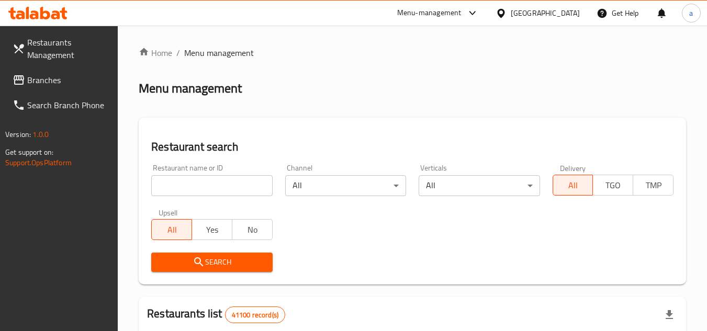
click at [181, 176] on input "search" at bounding box center [211, 185] width 121 height 21
paste input "7819"
type input "7819"
click button "Search" at bounding box center [211, 262] width 121 height 19
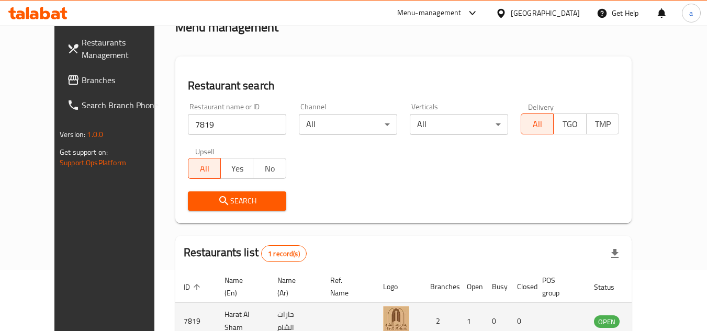
scroll to position [127, 0]
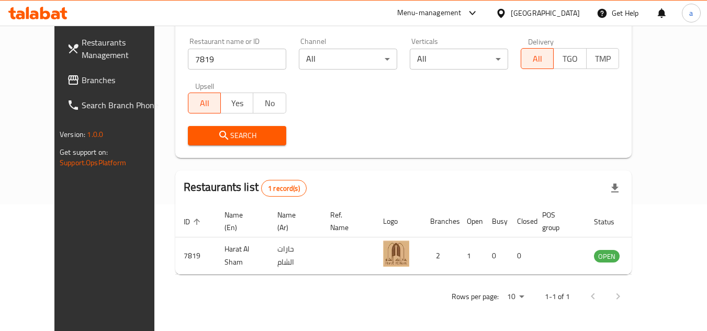
click at [92, 83] on span "Branches" at bounding box center [123, 80] width 83 height 13
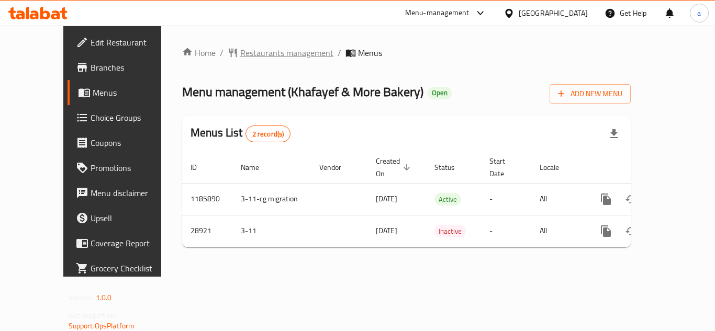
click at [240, 57] on span "Restaurants management" at bounding box center [286, 53] width 93 height 13
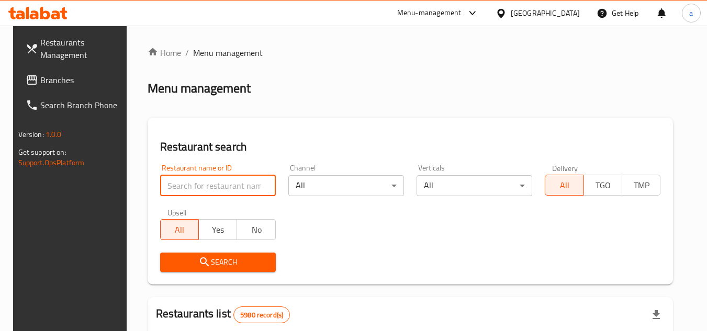
click at [176, 177] on input "search" at bounding box center [218, 185] width 116 height 21
paste input "14936"
type input "14936"
click button "Search" at bounding box center [218, 262] width 116 height 19
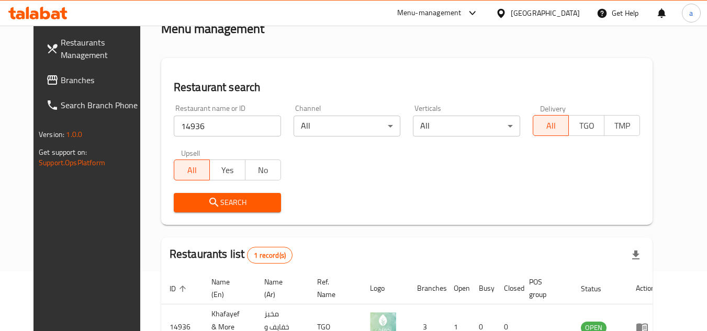
scroll to position [127, 0]
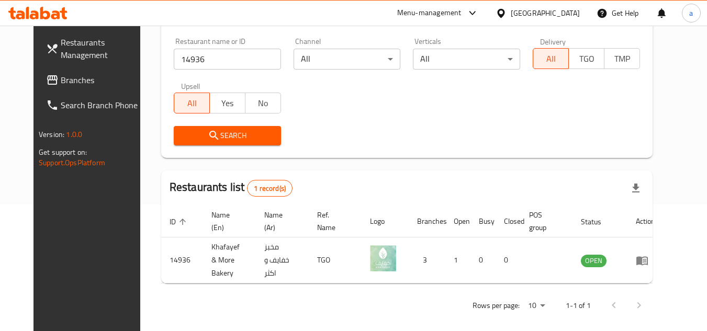
click at [61, 82] on span "Branches" at bounding box center [102, 80] width 83 height 13
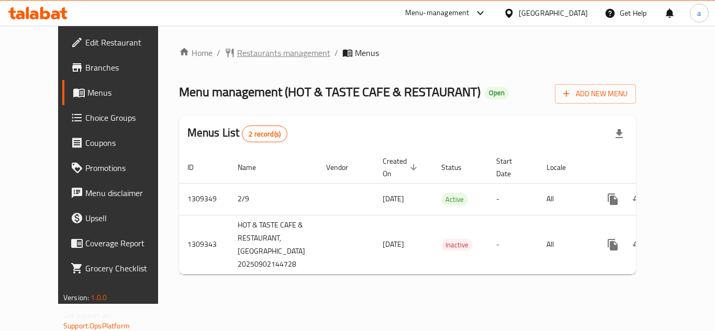
click at [239, 51] on span "Restaurants management" at bounding box center [283, 53] width 93 height 13
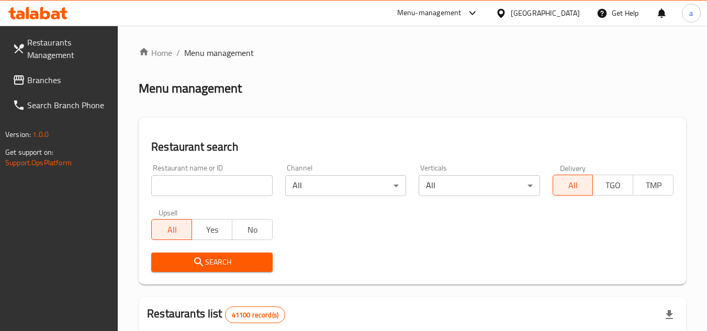
click at [211, 186] on input "search" at bounding box center [211, 185] width 121 height 21
paste input "705223"
type input "705223"
click button "Search" at bounding box center [211, 262] width 121 height 19
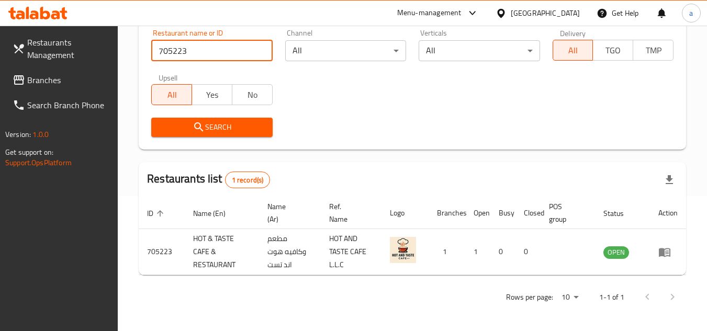
scroll to position [136, 0]
click at [79, 74] on span "Branches" at bounding box center [68, 80] width 83 height 13
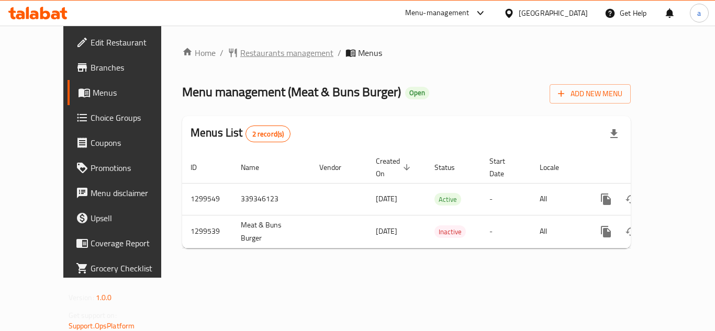
click at [240, 49] on span "Restaurants management" at bounding box center [286, 53] width 93 height 13
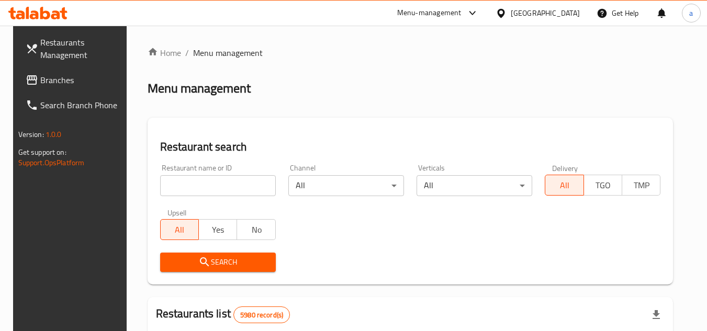
click at [210, 183] on input "search" at bounding box center [218, 185] width 116 height 21
paste input "701408"
type input "701408"
click button "Search" at bounding box center [218, 262] width 116 height 19
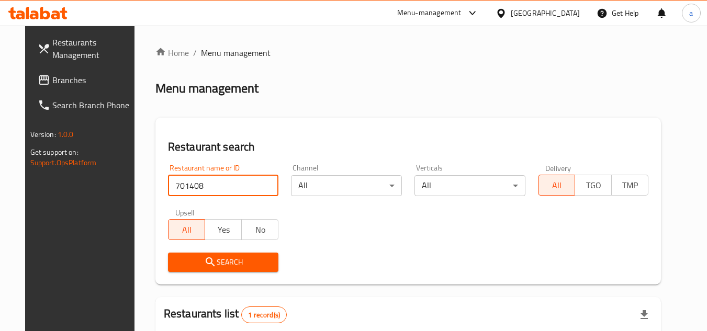
click at [66, 83] on span "Branches" at bounding box center [93, 80] width 83 height 13
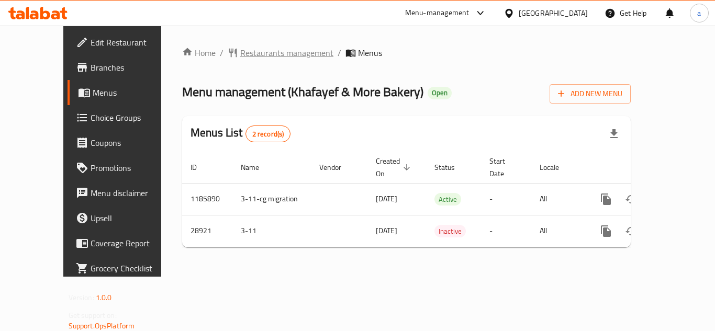
click at [240, 52] on span "Restaurants management" at bounding box center [286, 53] width 93 height 13
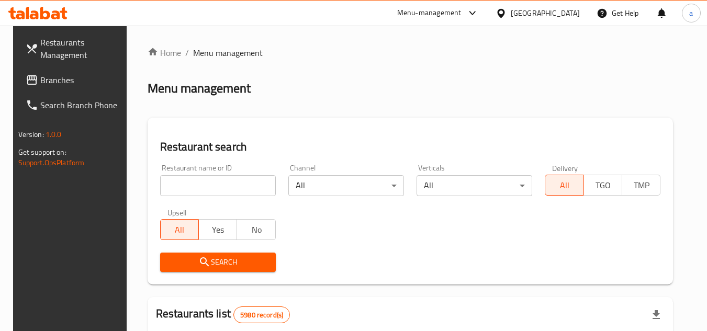
click at [222, 183] on input "search" at bounding box center [218, 185] width 116 height 21
paste input "14936"
type input "14936"
click button "Search" at bounding box center [218, 262] width 116 height 19
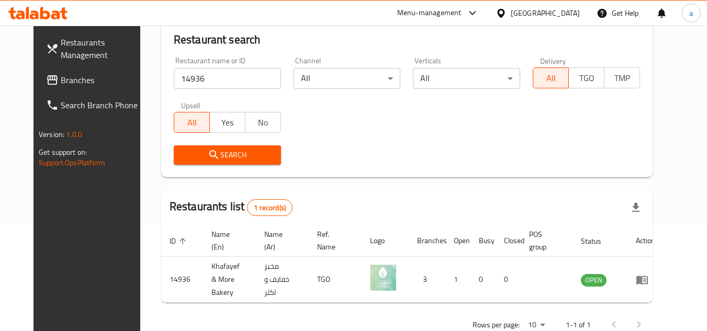
scroll to position [127, 0]
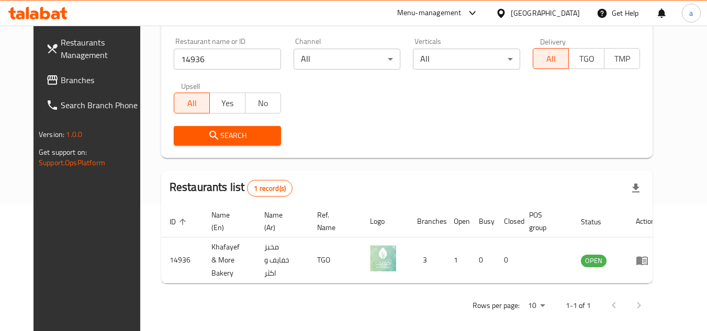
click at [86, 85] on span "Branches" at bounding box center [102, 80] width 83 height 13
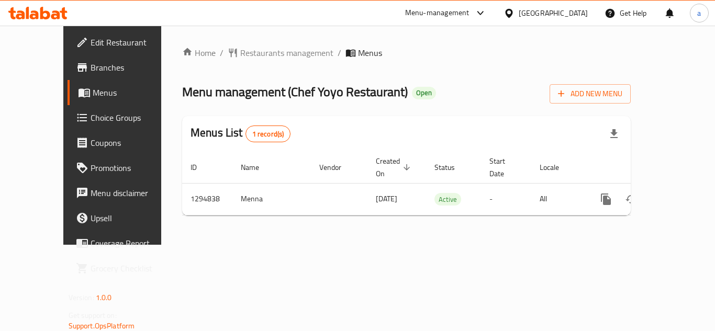
click at [240, 50] on span "Restaurants management" at bounding box center [286, 53] width 93 height 13
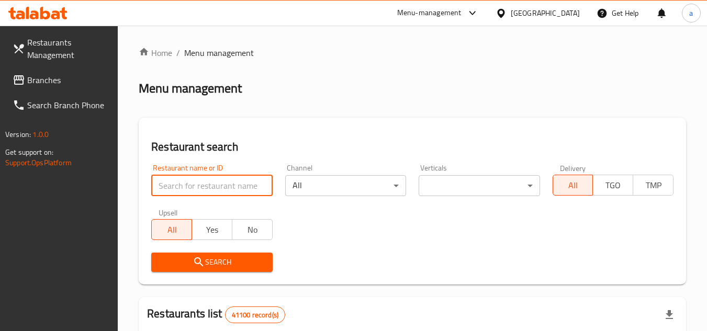
click at [207, 189] on input "search" at bounding box center [211, 185] width 121 height 21
paste input "699712"
type input "699712"
click button "Search" at bounding box center [211, 262] width 121 height 19
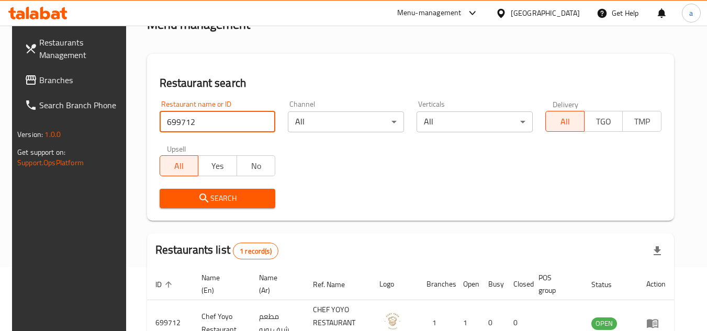
scroll to position [136, 0]
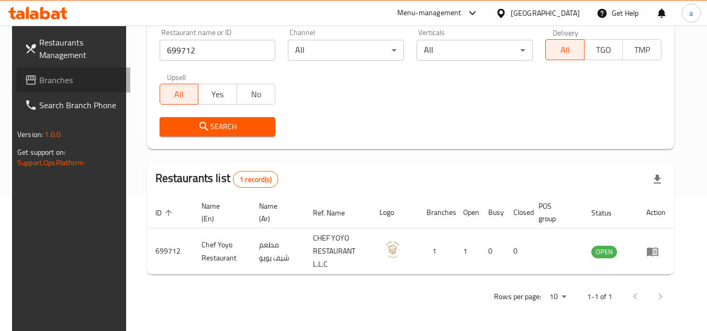
drag, startPoint x: 78, startPoint y: 82, endPoint x: 87, endPoint y: 80, distance: 9.1
click at [79, 81] on span "Branches" at bounding box center [80, 80] width 83 height 13
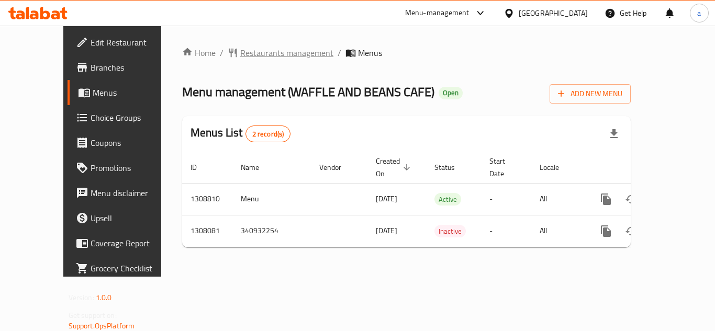
click at [272, 55] on span "Restaurants management" at bounding box center [286, 53] width 93 height 13
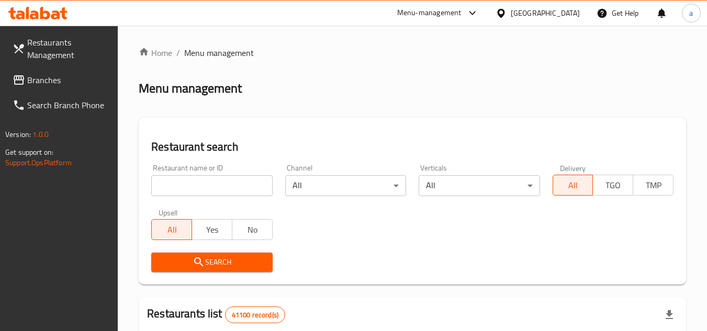
click at [231, 185] on input "search" at bounding box center [211, 185] width 121 height 21
paste input "704152"
click button "Search" at bounding box center [211, 262] width 121 height 19
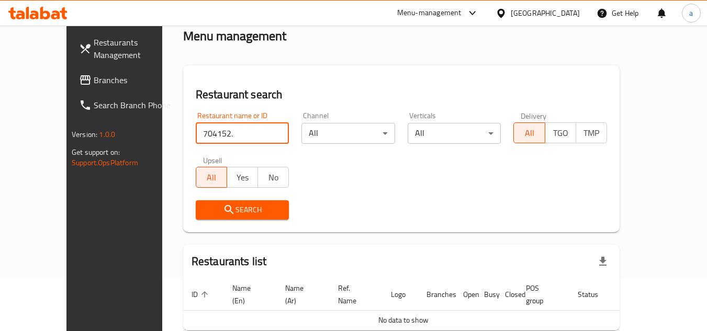
scroll to position [96, 0]
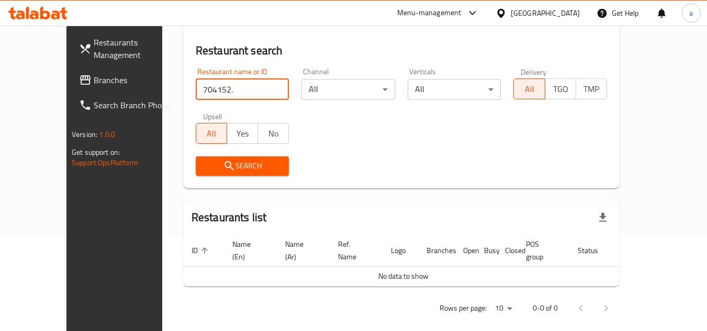
click at [205, 87] on input "704152." at bounding box center [243, 89] width 94 height 21
type input "704152"
click button "Search" at bounding box center [243, 166] width 94 height 19
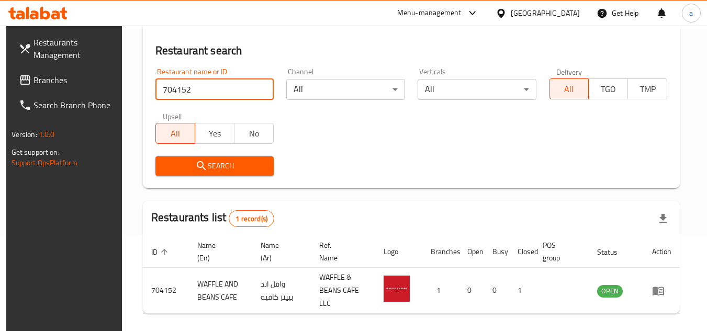
click at [76, 81] on span "Branches" at bounding box center [75, 80] width 83 height 13
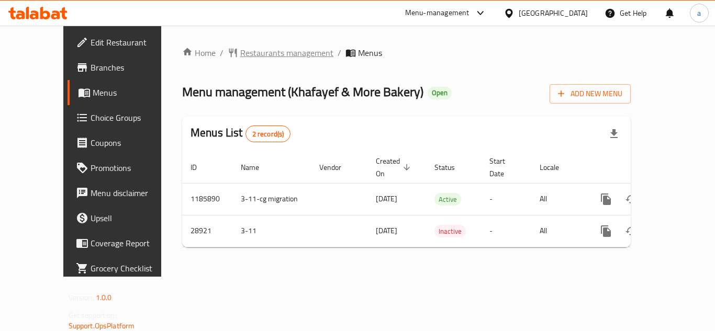
click at [264, 48] on span "Restaurants management" at bounding box center [286, 53] width 93 height 13
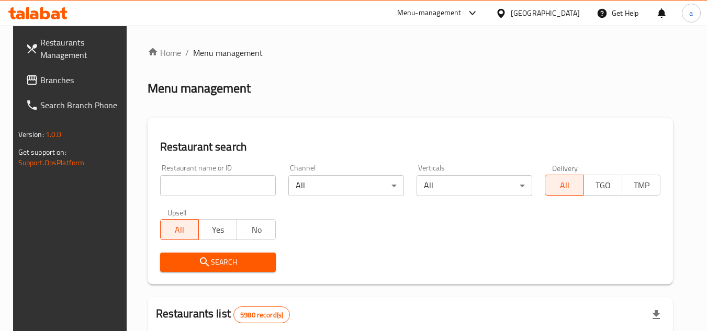
click at [180, 180] on input "search" at bounding box center [218, 185] width 116 height 21
paste input "14936"
type input "14936"
click button "Search" at bounding box center [218, 262] width 116 height 19
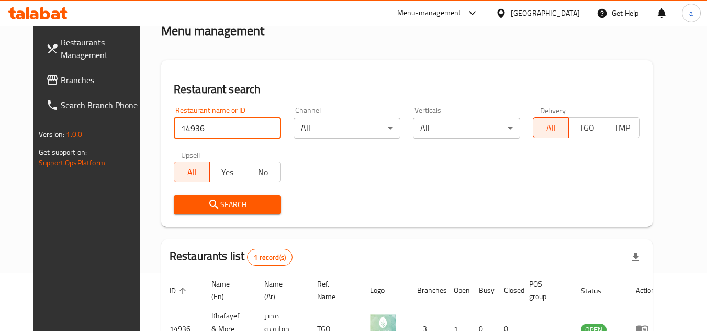
scroll to position [127, 0]
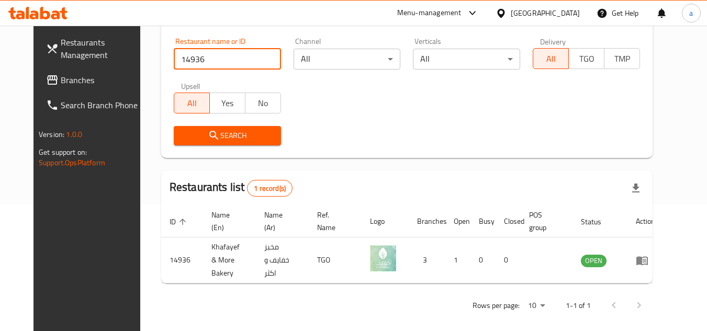
click at [63, 79] on span "Branches" at bounding box center [102, 80] width 83 height 13
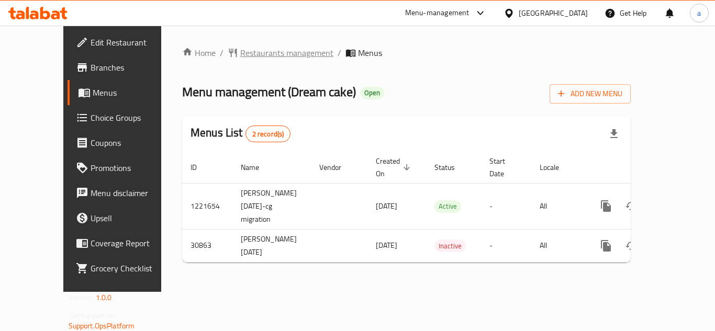
click at [240, 56] on span "Restaurants management" at bounding box center [286, 53] width 93 height 13
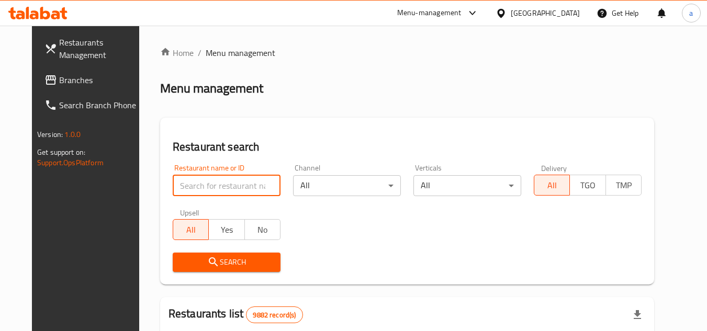
click at [188, 189] on input "search" at bounding box center [227, 185] width 108 height 21
paste input "15835"
type input "15835"
click button "Search" at bounding box center [227, 262] width 108 height 19
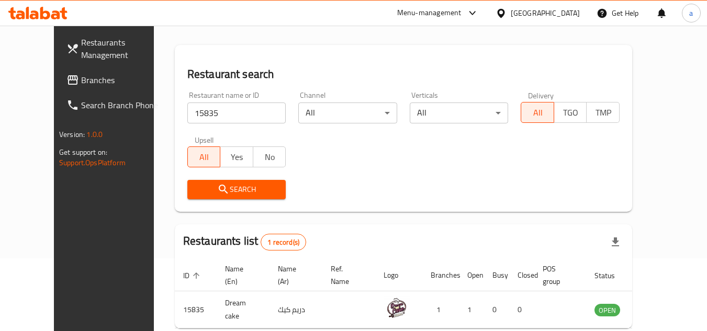
scroll to position [127, 0]
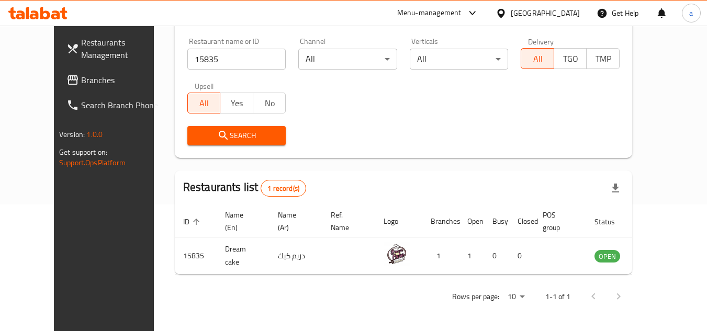
click at [74, 91] on link "Branches" at bounding box center [115, 80] width 114 height 25
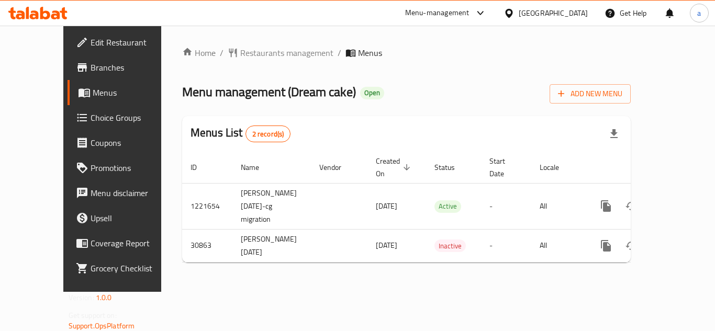
click at [91, 124] on span "Choice Groups" at bounding box center [133, 117] width 84 height 13
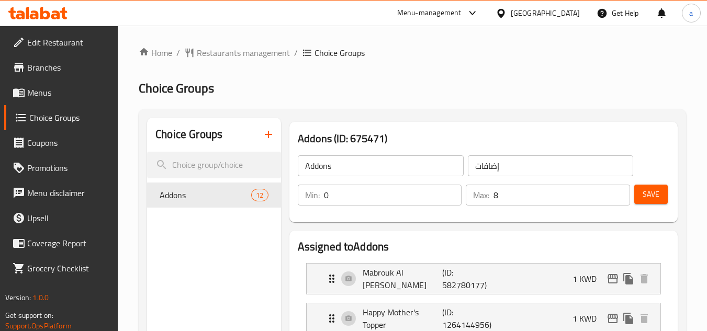
click at [199, 197] on div at bounding box center [353, 165] width 707 height 331
click at [219, 55] on span "Restaurants management" at bounding box center [243, 53] width 93 height 13
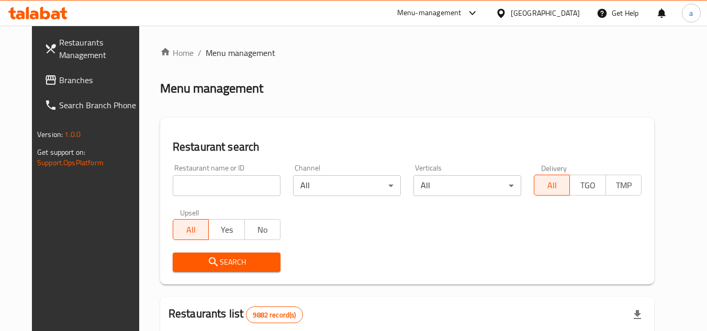
click at [59, 74] on span "Branches" at bounding box center [100, 80] width 83 height 13
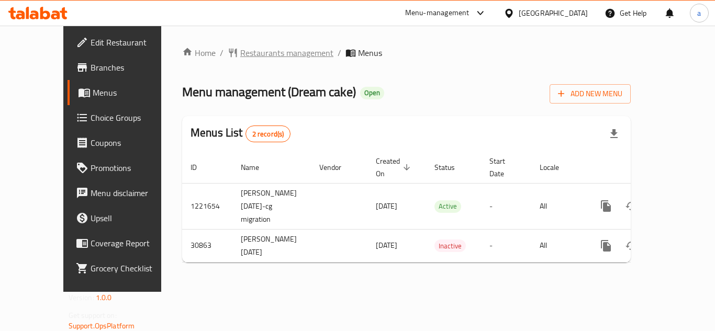
click at [249, 53] on span "Restaurants management" at bounding box center [286, 53] width 93 height 13
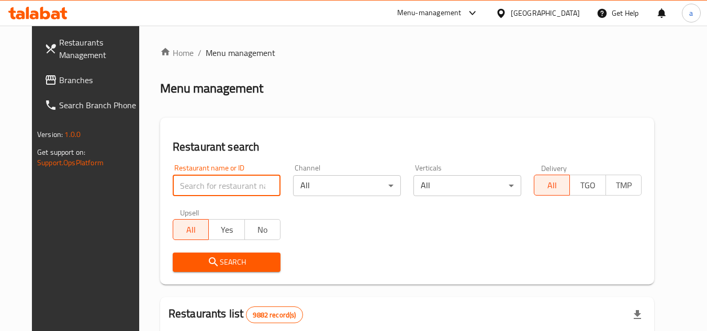
click at [183, 181] on input "search" at bounding box center [227, 185] width 108 height 21
paste input "15835"
type input "15835"
click button "Search" at bounding box center [227, 262] width 108 height 19
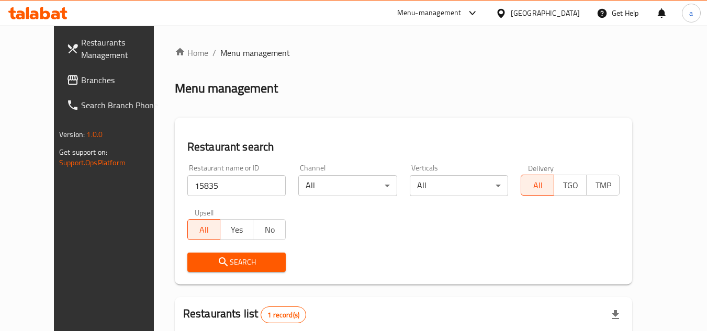
scroll to position [127, 0]
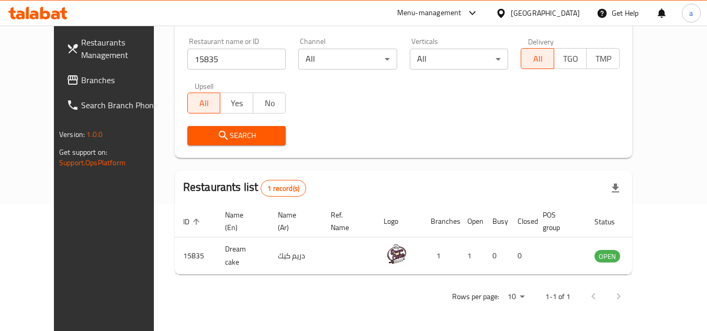
click at [81, 74] on span "Branches" at bounding box center [122, 80] width 83 height 13
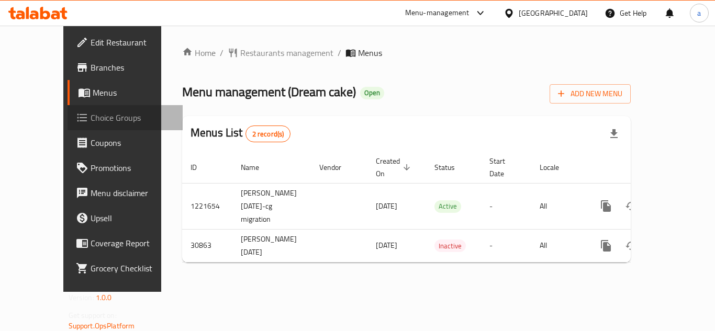
click at [94, 115] on span "Choice Groups" at bounding box center [133, 117] width 84 height 13
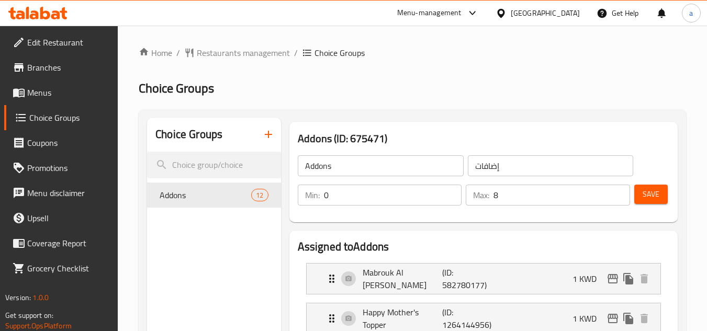
click at [235, 59] on span "Restaurants management" at bounding box center [243, 53] width 93 height 13
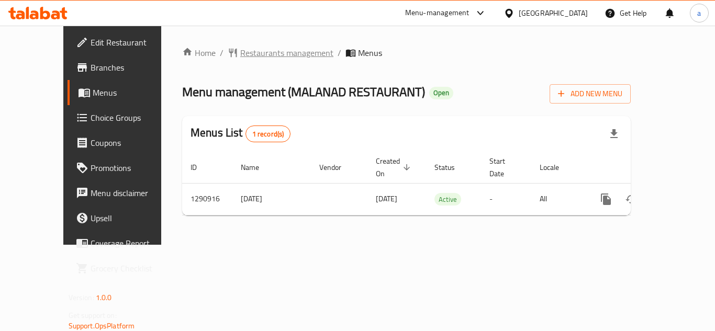
click at [240, 52] on span "Restaurants management" at bounding box center [286, 53] width 93 height 13
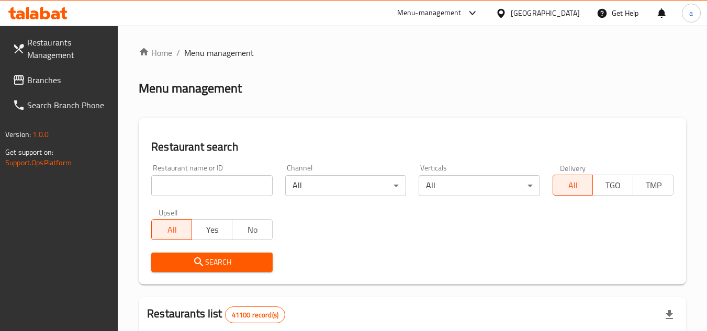
click at [191, 182] on input "search" at bounding box center [211, 185] width 121 height 21
paste input "698291"
type input "698291"
click button "Search" at bounding box center [211, 262] width 121 height 19
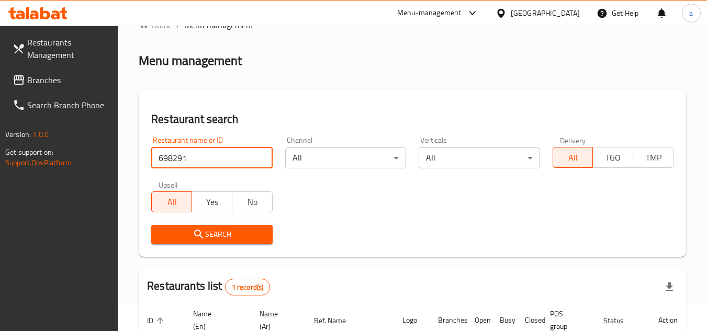
scroll to position [149, 0]
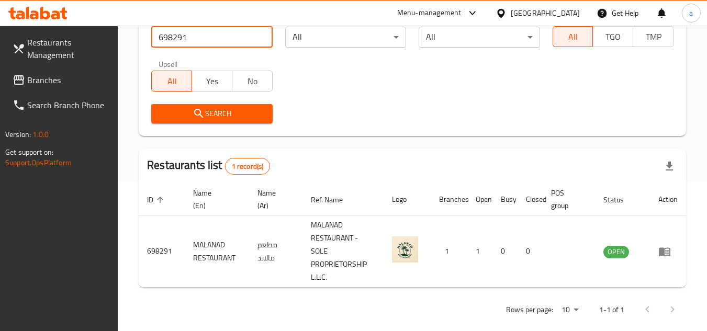
click at [71, 73] on link "Branches" at bounding box center [61, 80] width 114 height 25
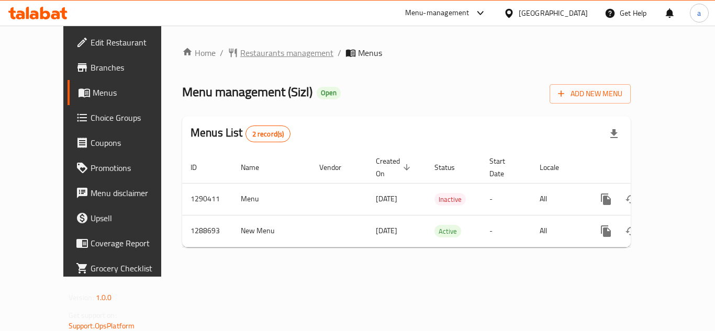
click at [240, 49] on span "Restaurants management" at bounding box center [286, 53] width 93 height 13
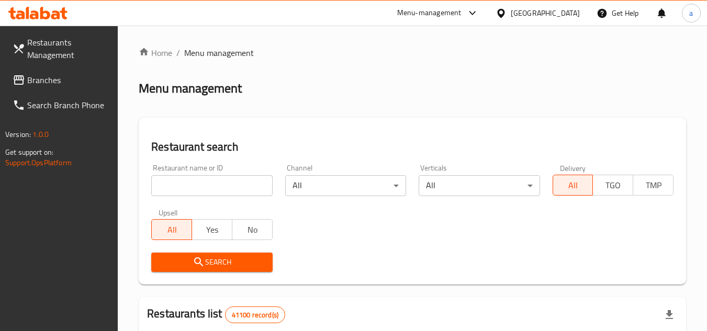
click at [229, 174] on div "Restaurant name or ID Restaurant name or ID" at bounding box center [211, 180] width 121 height 32
click at [229, 183] on input "search" at bounding box center [211, 185] width 121 height 21
paste input "697221"
type input "697221"
click button "Search" at bounding box center [211, 262] width 121 height 19
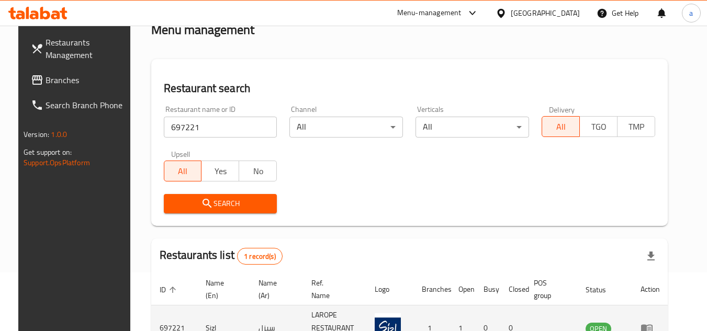
scroll to position [136, 0]
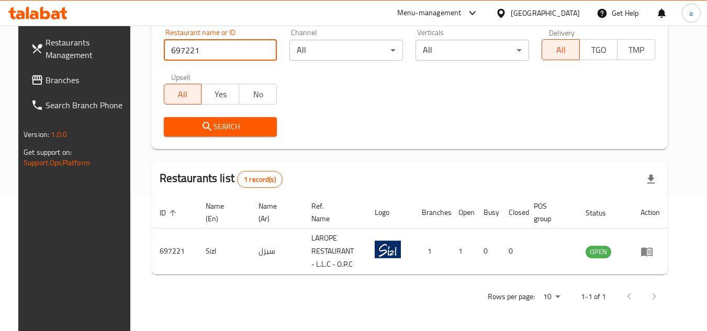
click at [73, 82] on span "Branches" at bounding box center [87, 80] width 83 height 13
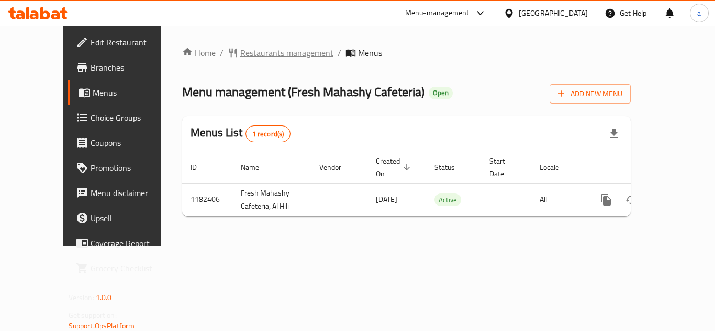
click at [240, 47] on span "Restaurants management" at bounding box center [286, 53] width 93 height 13
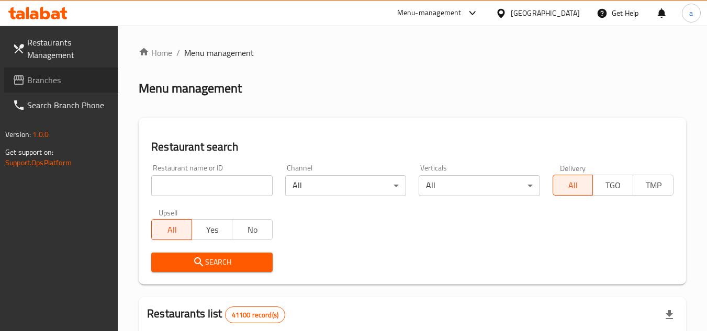
click at [62, 85] on span "Branches" at bounding box center [68, 80] width 83 height 13
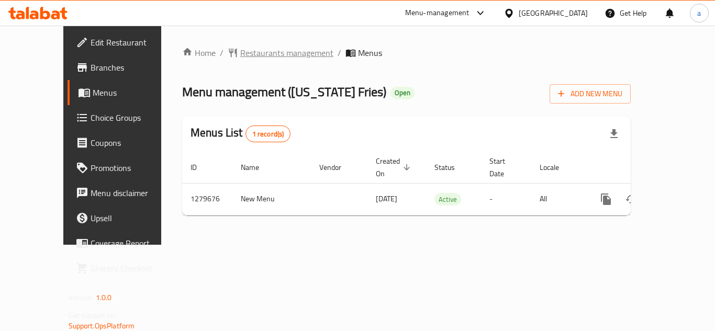
click at [252, 47] on span "Restaurants management" at bounding box center [286, 53] width 93 height 13
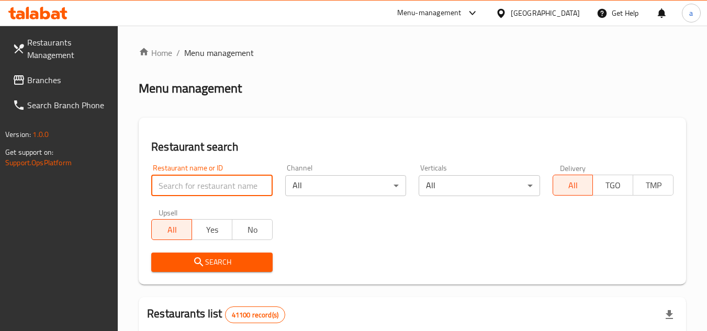
click at [210, 181] on input "search" at bounding box center [211, 185] width 121 height 21
paste input "693435"
type input "693435"
click button "Search" at bounding box center [211, 262] width 121 height 19
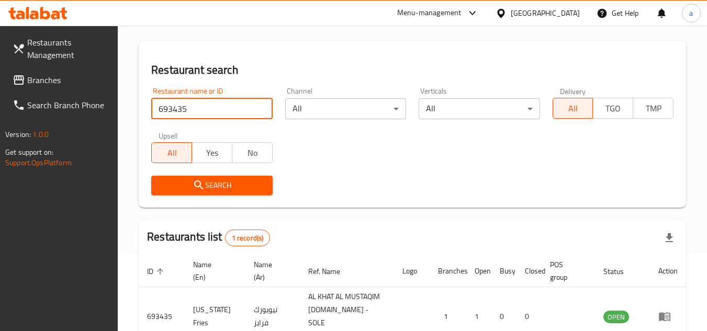
scroll to position [136, 0]
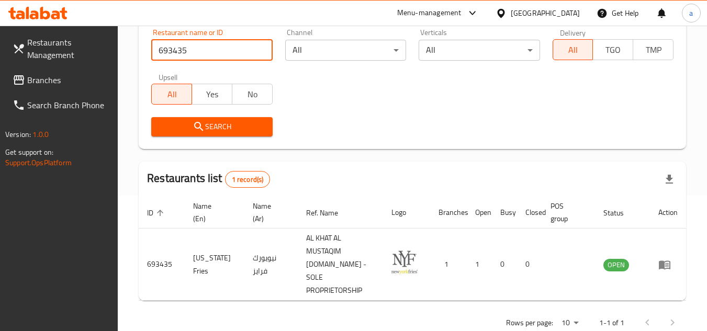
click at [71, 79] on span "Branches" at bounding box center [68, 80] width 83 height 13
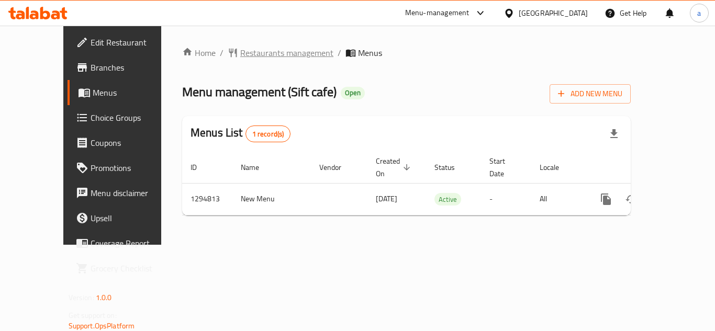
click at [240, 48] on span "Restaurants management" at bounding box center [286, 53] width 93 height 13
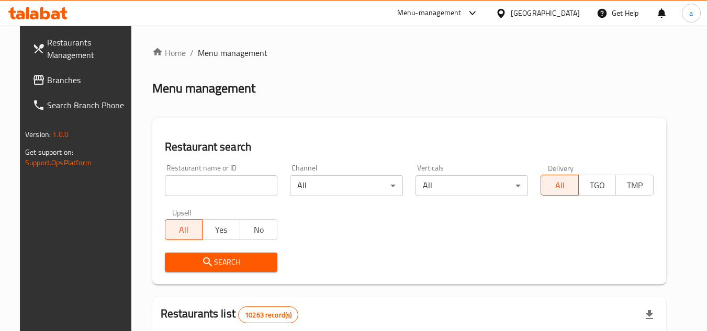
click at [206, 187] on input "search" at bounding box center [221, 185] width 113 height 21
paste input "699708"
type input "699708"
click button "Search" at bounding box center [221, 262] width 113 height 19
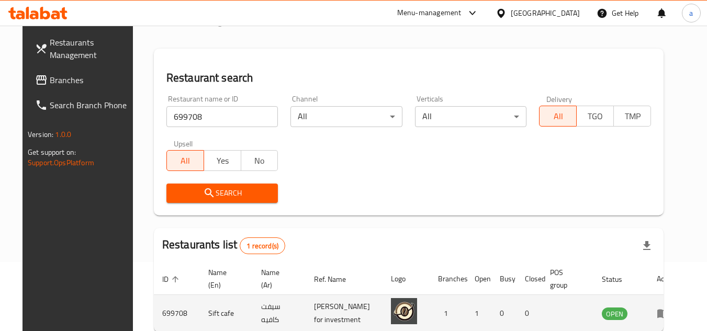
scroll to position [136, 0]
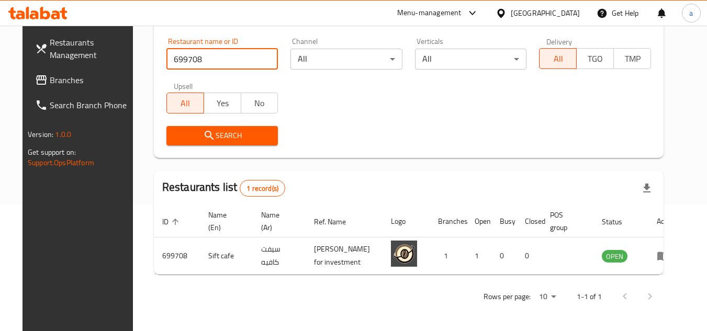
drag, startPoint x: 56, startPoint y: 71, endPoint x: 9, endPoint y: 91, distance: 50.9
click at [56, 71] on link "Branches" at bounding box center [84, 80] width 114 height 25
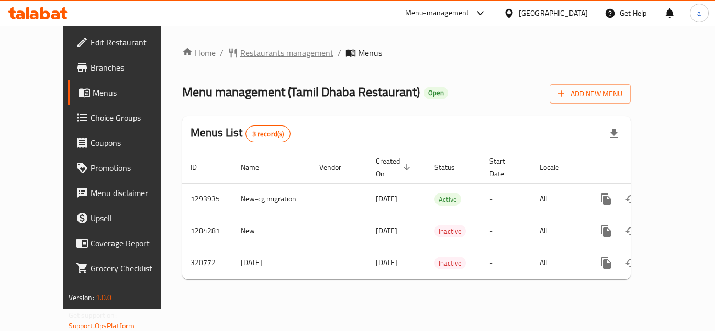
click at [242, 59] on span "Restaurants management" at bounding box center [286, 53] width 93 height 13
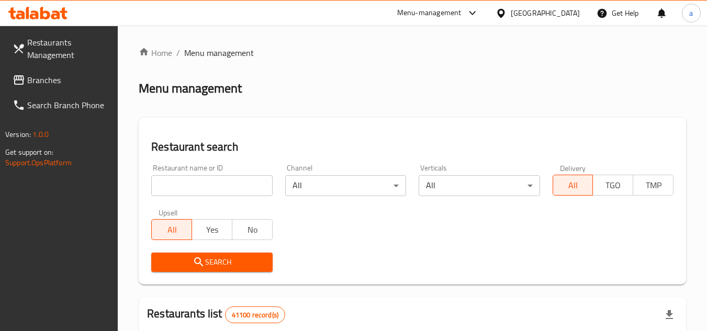
click at [249, 192] on input "search" at bounding box center [211, 185] width 121 height 21
paste input "629347"
type input "629347"
click button "Search" at bounding box center [211, 262] width 121 height 19
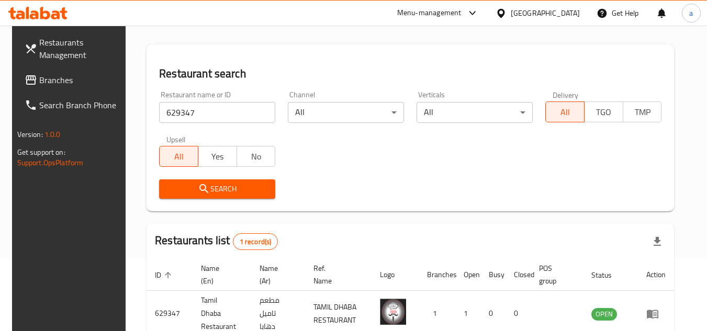
scroll to position [127, 0]
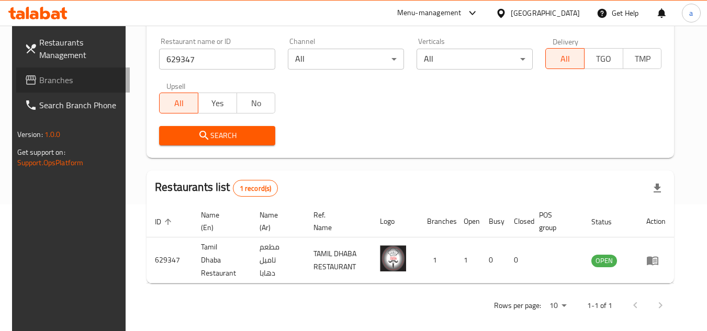
click at [76, 73] on link "Branches" at bounding box center [73, 80] width 114 height 25
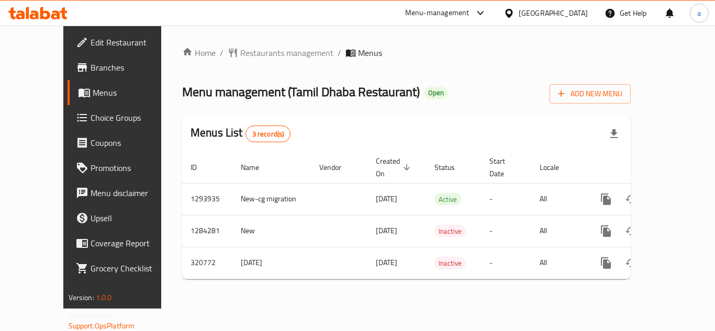
click at [91, 116] on span "Choice Groups" at bounding box center [133, 117] width 84 height 13
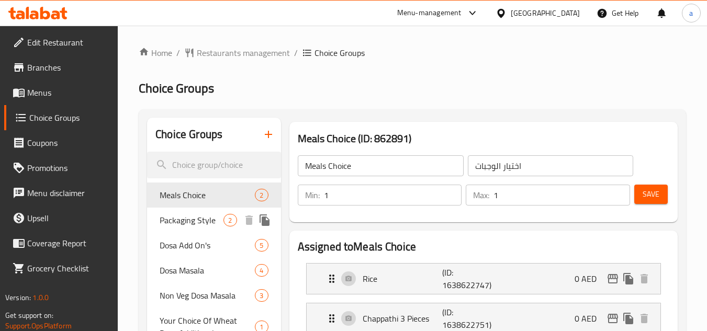
click at [203, 226] on span "Packaging Style" at bounding box center [192, 220] width 64 height 13
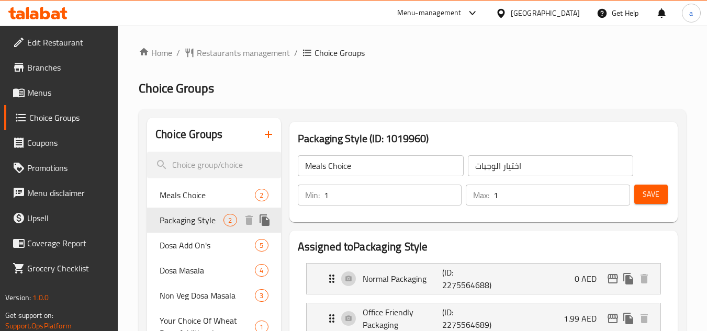
type input "Packaging Style"
type input "نمط تغليف"
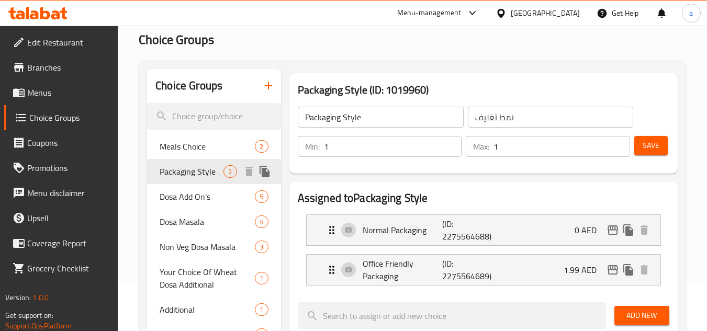
scroll to position [105, 0]
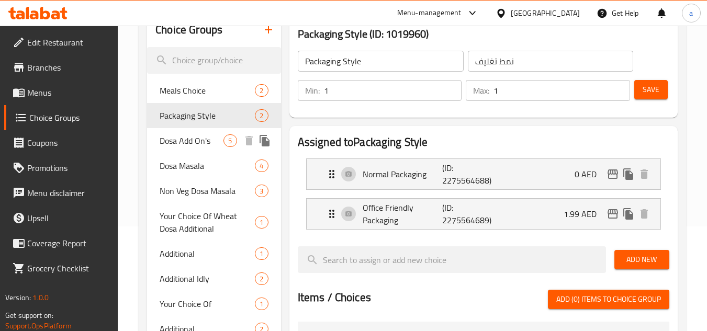
click at [181, 144] on span "Dosa Add On's" at bounding box center [192, 141] width 64 height 13
type input "Dosa Add On's"
type input "إضافات دوسا"
type input "0"
type input "5"
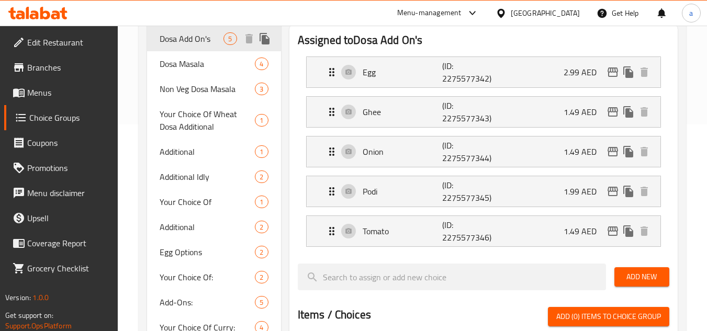
scroll to position [209, 0]
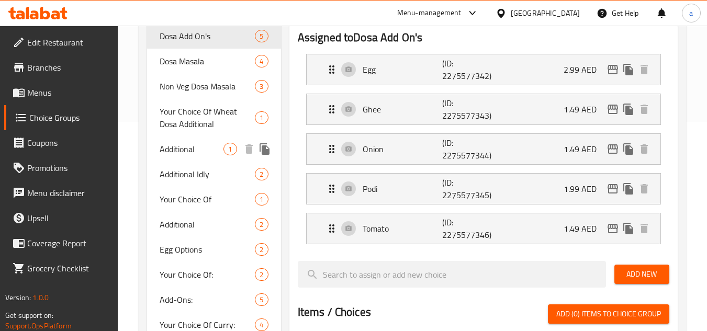
click at [182, 144] on span "Additional" at bounding box center [192, 149] width 64 height 13
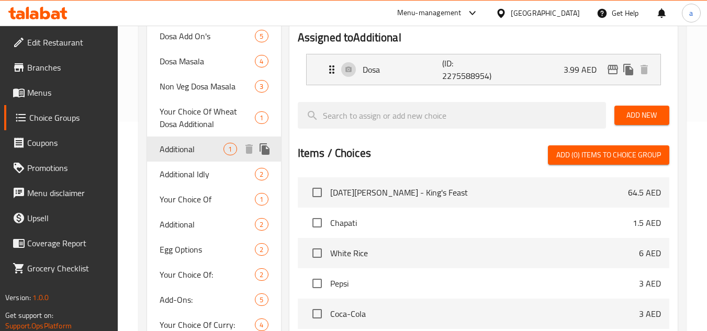
type input "Additional"
type input "إضافية"
type input "1"
click at [189, 153] on span "Additional" at bounding box center [192, 149] width 64 height 13
click at [189, 150] on span "Additional" at bounding box center [192, 149] width 64 height 13
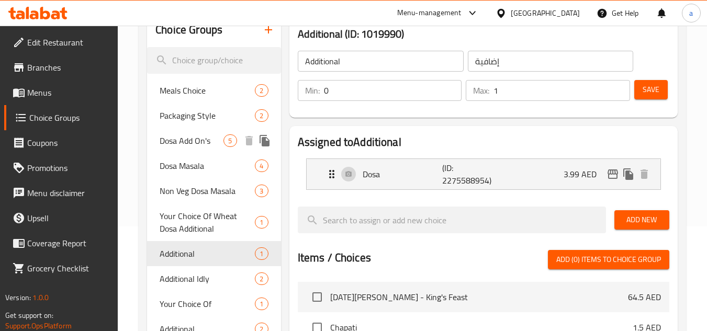
scroll to position [52, 0]
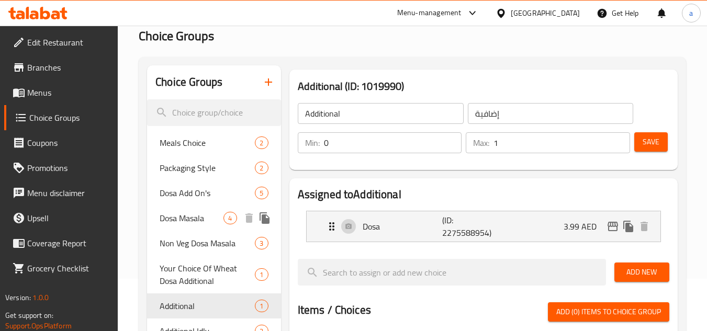
click at [188, 215] on span "Dosa Masala" at bounding box center [192, 218] width 64 height 13
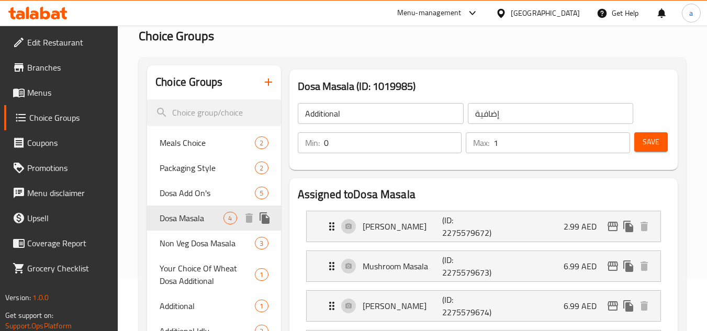
type input "Dosa Masala"
type input "دوسا ماسالا"
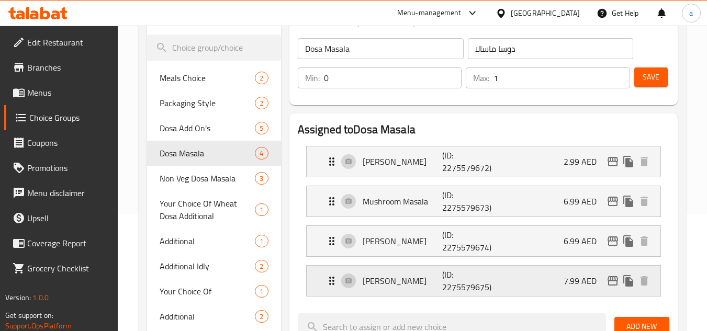
scroll to position [0, 0]
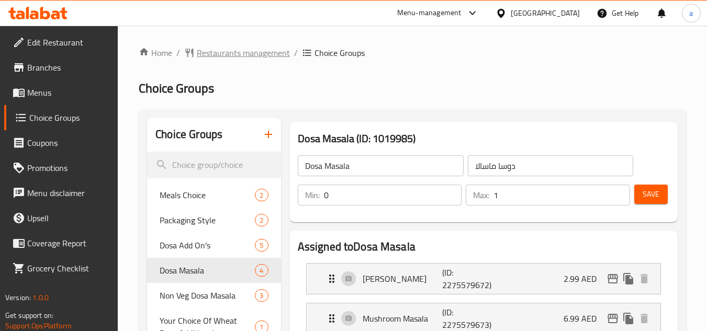
click at [243, 53] on span "Restaurants management" at bounding box center [243, 53] width 93 height 13
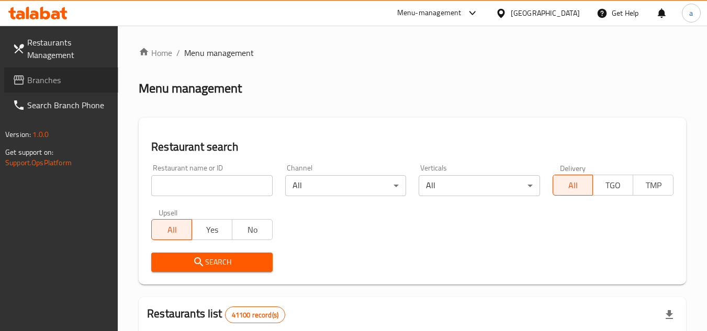
click at [55, 76] on span "Branches" at bounding box center [68, 80] width 83 height 13
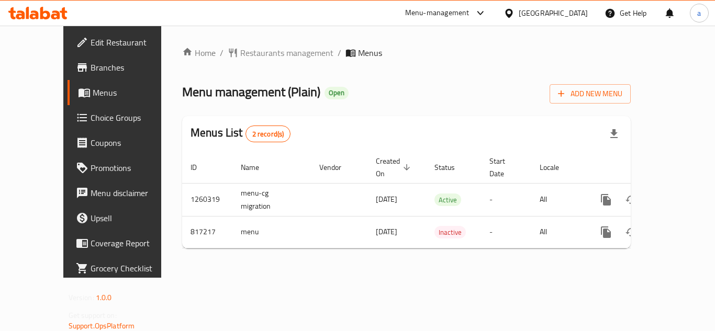
click at [215, 62] on div "Home / Restaurants management / Menus Menu management ( Plain ) Open Add New Me…" at bounding box center [406, 152] width 449 height 210
click at [240, 51] on span "Restaurants management" at bounding box center [286, 53] width 93 height 13
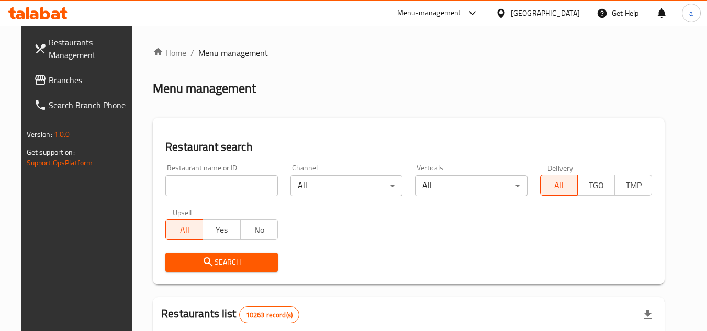
click at [189, 194] on div "Restaurant name or ID Restaurant name or ID" at bounding box center [221, 180] width 125 height 44
click at [189, 189] on input "search" at bounding box center [221, 185] width 113 height 21
paste input "654911"
type input "654911"
click button "Search" at bounding box center [221, 262] width 113 height 19
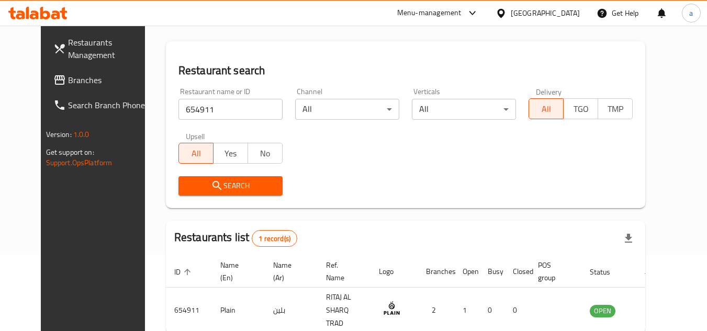
scroll to position [127, 0]
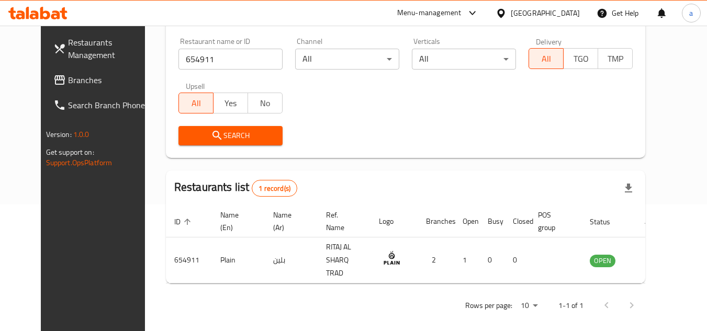
click at [68, 83] on span "Branches" at bounding box center [109, 80] width 83 height 13
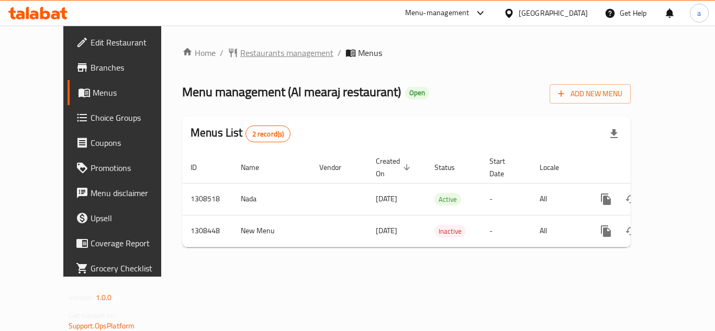
click at [264, 49] on span "Restaurants management" at bounding box center [286, 53] width 93 height 13
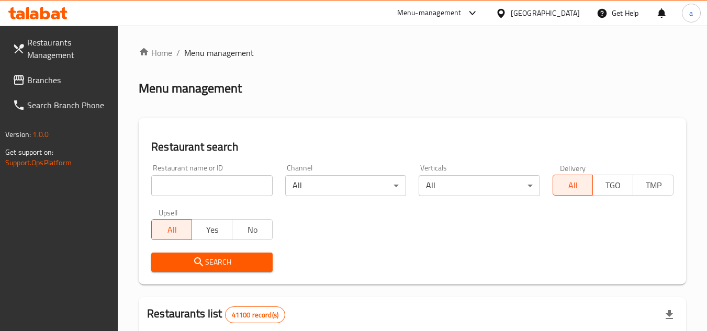
click at [227, 177] on input "search" at bounding box center [211, 185] width 121 height 21
paste input "704793"
type input "704793"
click button "Search" at bounding box center [211, 262] width 121 height 19
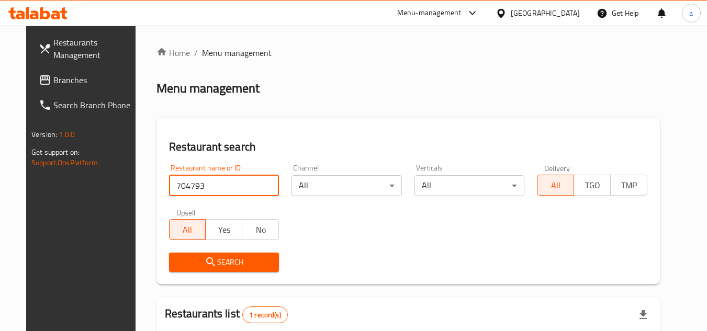
click at [57, 82] on span "Branches" at bounding box center [94, 80] width 83 height 13
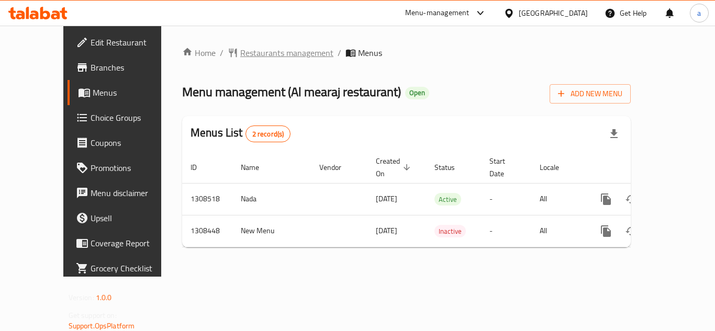
click at [240, 52] on span "Restaurants management" at bounding box center [286, 53] width 93 height 13
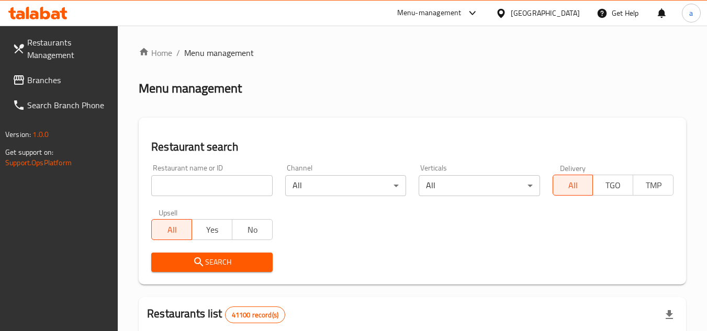
click at [203, 189] on input "search" at bounding box center [211, 185] width 121 height 21
paste input "704793"
type input "704793"
click button "Search" at bounding box center [211, 262] width 121 height 19
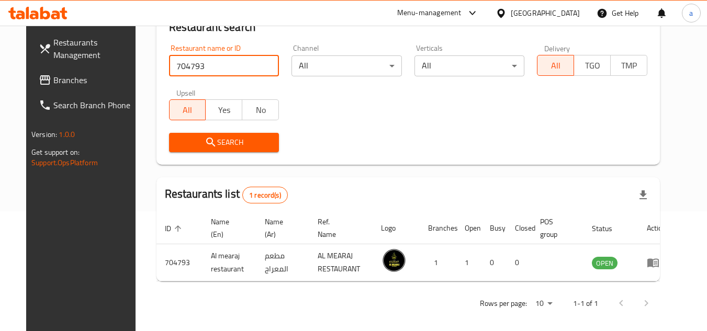
scroll to position [127, 0]
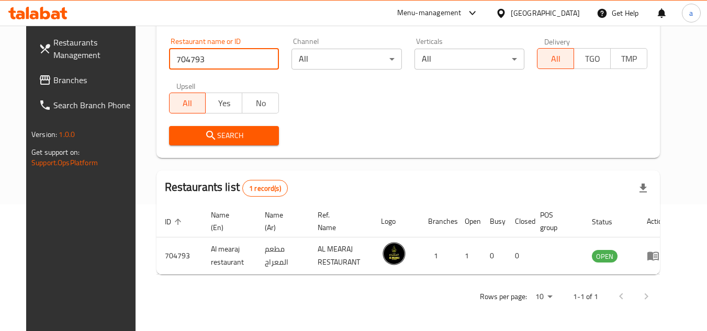
click at [53, 74] on span "Branches" at bounding box center [94, 80] width 83 height 13
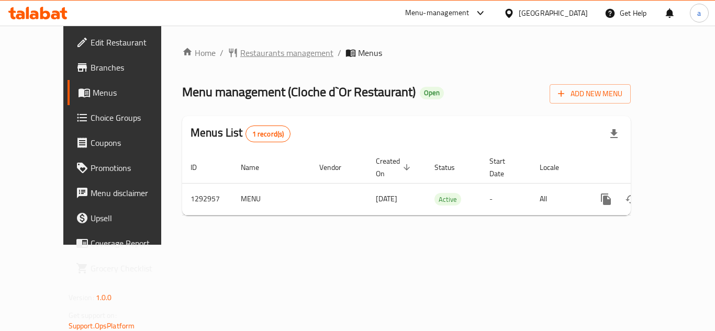
click at [255, 51] on span "Restaurants management" at bounding box center [286, 53] width 93 height 13
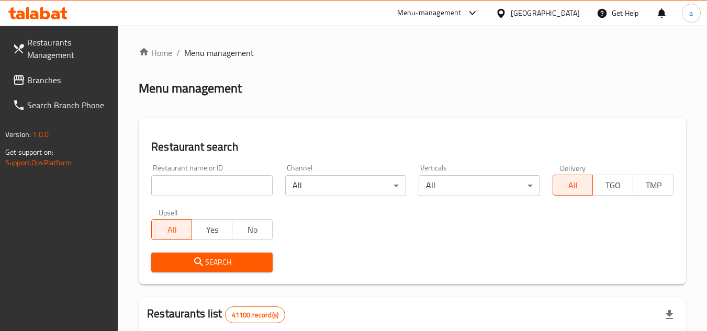
click at [221, 185] on input "search" at bounding box center [211, 185] width 121 height 21
paste input "699301"
type input "699301"
click button "Search" at bounding box center [211, 262] width 121 height 19
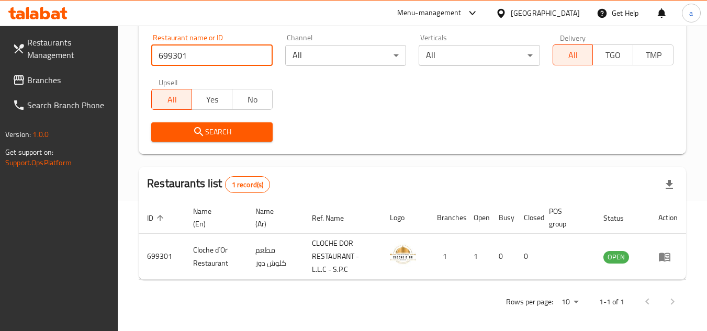
scroll to position [136, 0]
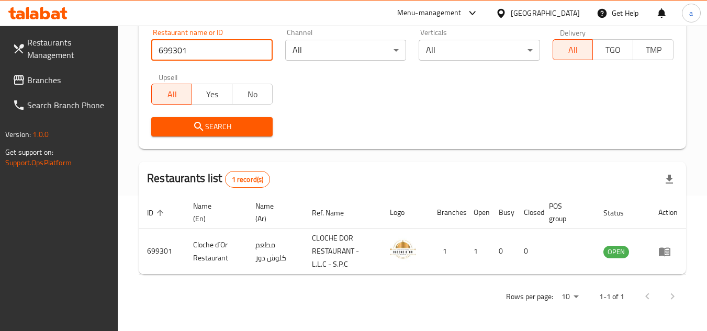
click at [63, 83] on span "Branches" at bounding box center [68, 80] width 83 height 13
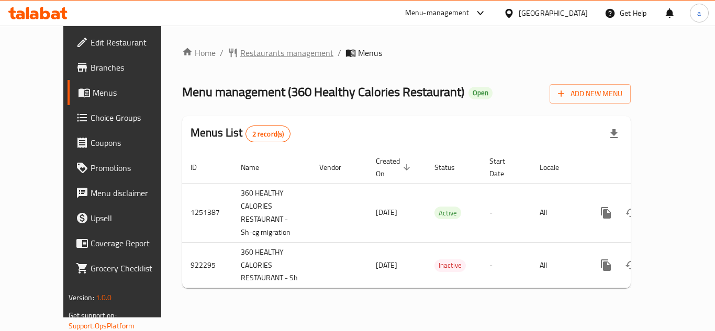
click at [240, 52] on span "Restaurants management" at bounding box center [286, 53] width 93 height 13
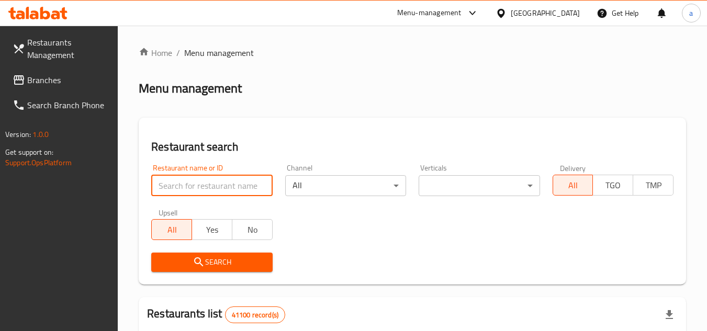
click at [191, 184] on input "search" at bounding box center [211, 185] width 121 height 21
paste input "658776"
type input "658776"
click button "Search" at bounding box center [211, 262] width 121 height 19
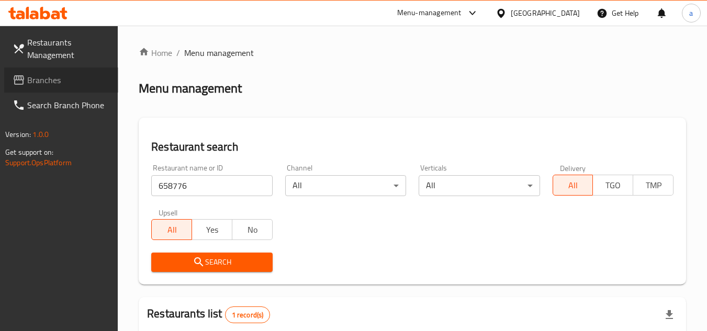
click at [70, 81] on span "Branches" at bounding box center [68, 80] width 83 height 13
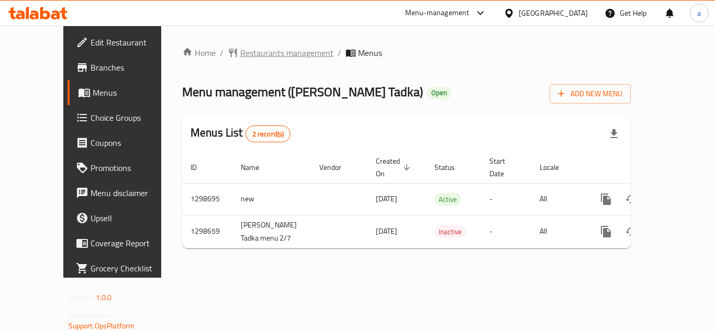
click at [249, 51] on span "Restaurants management" at bounding box center [286, 53] width 93 height 13
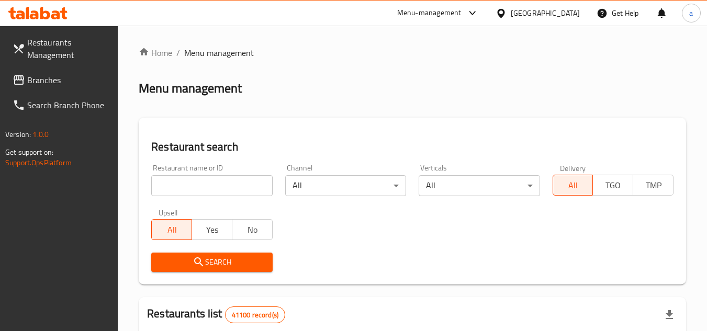
click at [221, 182] on input "search" at bounding box center [211, 185] width 121 height 21
paste input "700749"
type input "700749"
click button "Search" at bounding box center [211, 262] width 121 height 19
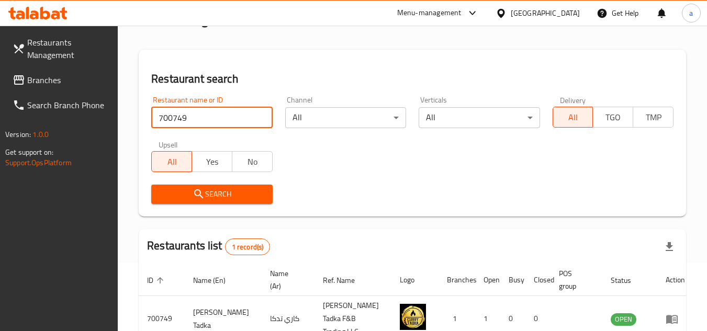
scroll to position [127, 0]
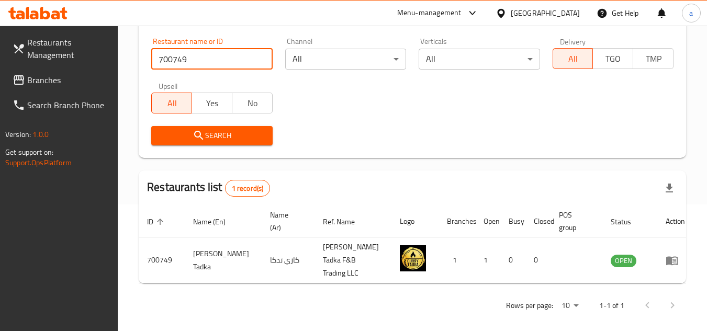
click at [57, 86] on span "Branches" at bounding box center [68, 80] width 83 height 13
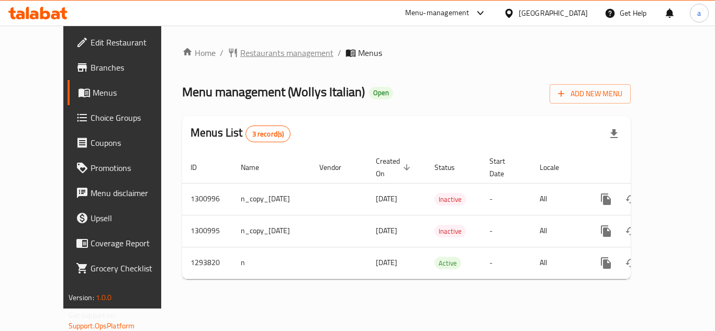
click at [247, 50] on span "Restaurants management" at bounding box center [286, 53] width 93 height 13
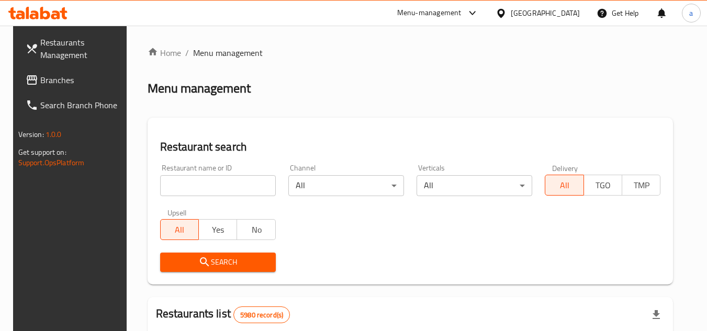
click at [209, 192] on input "search" at bounding box center [218, 185] width 116 height 21
paste input "699680"
type input "699680"
click button "Search" at bounding box center [218, 262] width 116 height 19
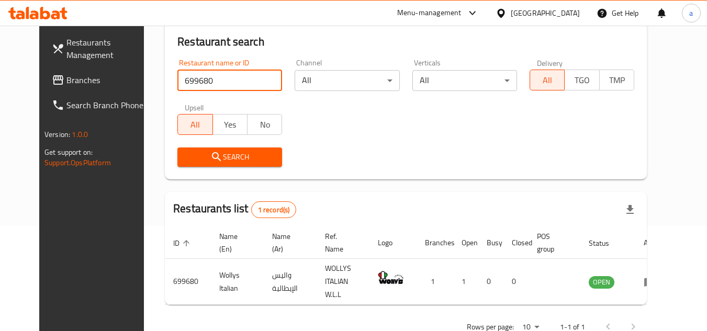
scroll to position [127, 0]
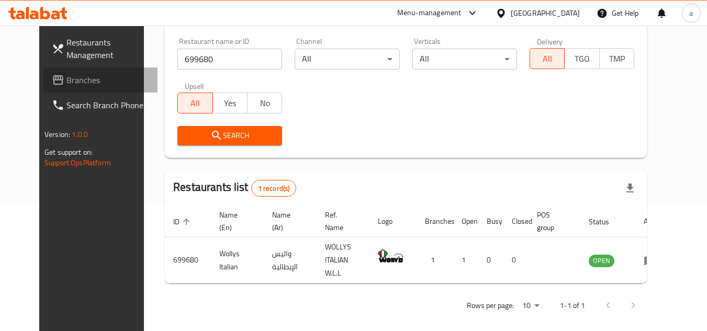
click at [89, 75] on span "Branches" at bounding box center [107, 80] width 83 height 13
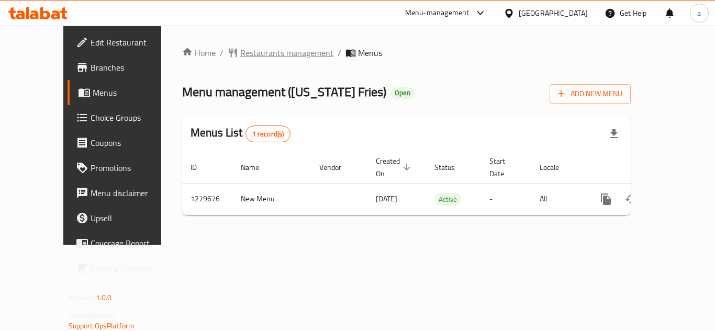
click at [240, 48] on span "Restaurants management" at bounding box center [286, 53] width 93 height 13
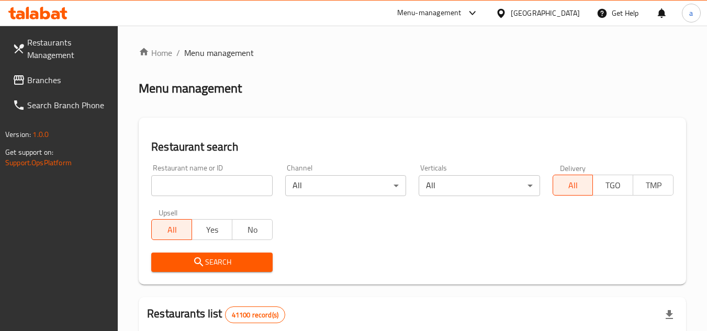
click at [184, 181] on input "search" at bounding box center [211, 185] width 121 height 21
paste input "693435"
type input "693435"
click button "Search" at bounding box center [211, 262] width 121 height 19
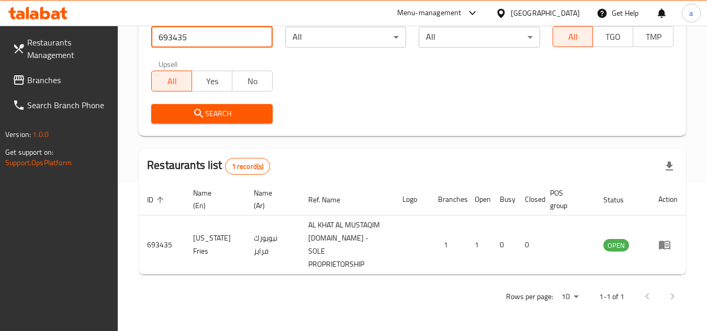
scroll to position [162, 0]
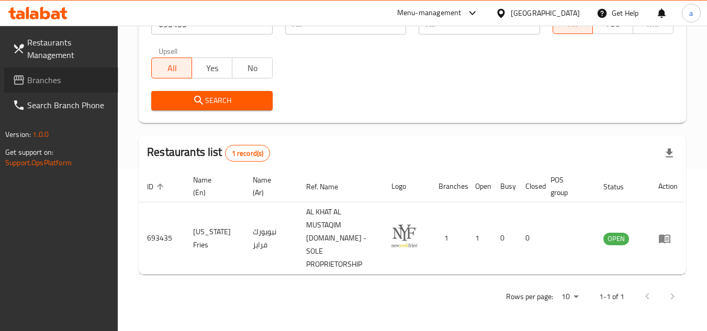
click at [59, 75] on span "Branches" at bounding box center [68, 80] width 83 height 13
